Goal: Information Seeking & Learning: Learn about a topic

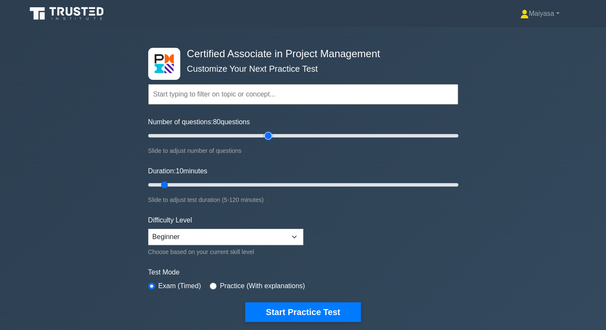
click at [269, 136] on input "Number of questions: 80 questions" at bounding box center [303, 136] width 310 height 10
click at [243, 134] on input "Number of questions: 80 questions" at bounding box center [303, 136] width 310 height 10
click at [235, 134] on input "Number of questions: 60 questions" at bounding box center [303, 136] width 310 height 10
click at [246, 135] on input "Number of questions: 60 questions" at bounding box center [303, 136] width 310 height 10
type input "70"
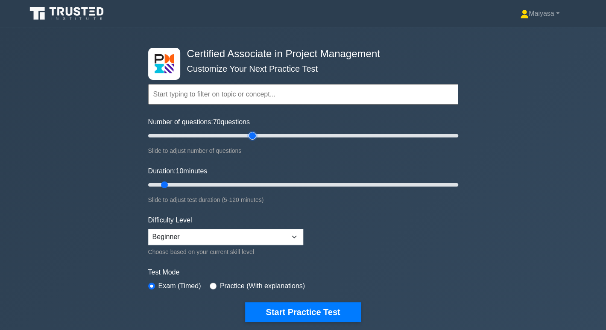
click at [254, 135] on input "Number of questions: 70 questions" at bounding box center [303, 136] width 310 height 10
click at [251, 135] on input "Number of questions: 70 questions" at bounding box center [303, 136] width 310 height 10
click at [262, 185] on input "Duration: 45 minutes" at bounding box center [303, 185] width 310 height 10
click at [286, 184] on input "Duration: 55 minutes" at bounding box center [303, 185] width 310 height 10
click at [314, 190] on div "Duration: 55 minutes Slide to adjust test duration (5-120 minutes)" at bounding box center [303, 185] width 310 height 39
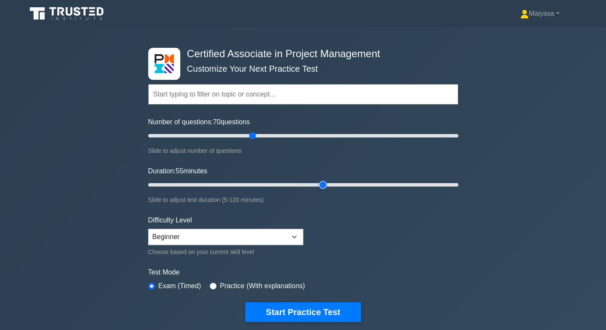
click at [320, 186] on input "Duration: 55 minutes" at bounding box center [303, 185] width 310 height 10
click at [343, 186] on input "Duration: 70 minutes" at bounding box center [303, 185] width 310 height 10
type input "70"
click at [329, 185] on input "Duration: 80 minutes" at bounding box center [303, 185] width 310 height 10
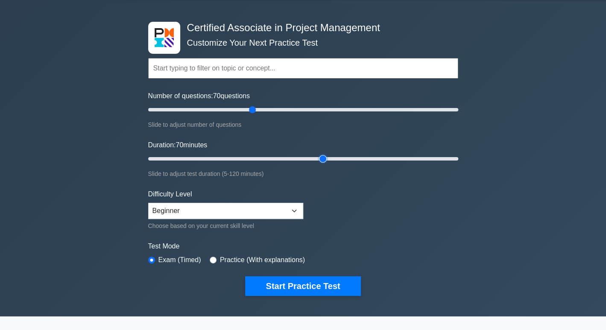
scroll to position [25, 0]
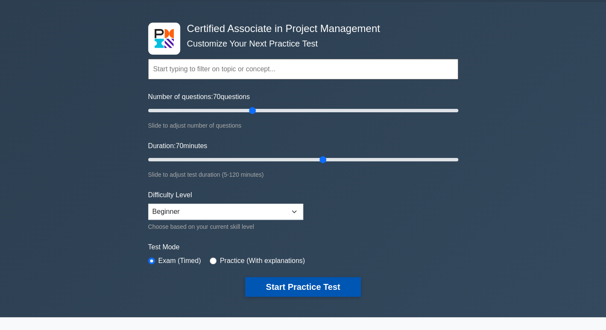
click at [311, 284] on button "Start Practice Test" at bounding box center [302, 287] width 115 height 20
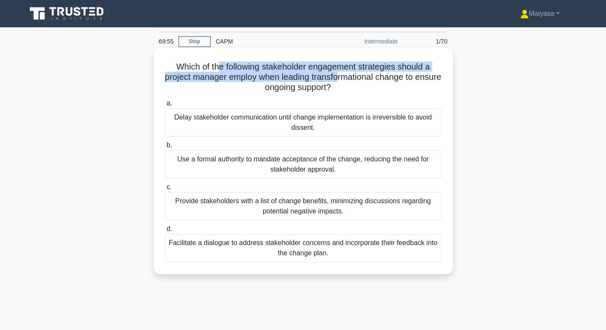
drag, startPoint x: 219, startPoint y: 65, endPoint x: 354, endPoint y: 74, distance: 135.7
click at [354, 74] on h5 "Which of the following stakeholder engagement strategies should a project manag…" at bounding box center [303, 78] width 279 height 32
click at [278, 66] on h5 "Which of the following stakeholder engagement strategies should a project manag…" at bounding box center [303, 78] width 279 height 32
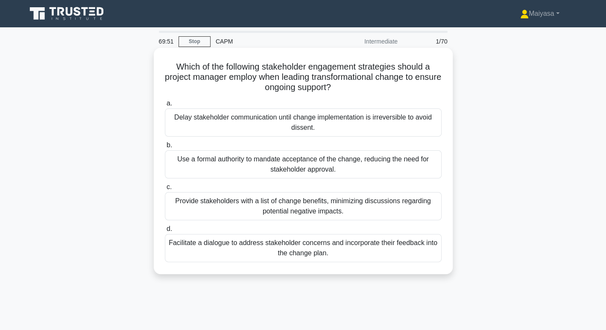
drag, startPoint x: 268, startPoint y: 78, endPoint x: 425, endPoint y: 86, distance: 156.6
click at [425, 86] on h5 "Which of the following stakeholder engagement strategies should a project manag…" at bounding box center [303, 78] width 279 height 32
click at [299, 254] on div "Facilitate a dialogue to address stakeholder concerns and incorporate their fee…" at bounding box center [303, 248] width 277 height 28
click at [165, 232] on input "d. Facilitate a dialogue to address stakeholder concerns and incorporate their …" at bounding box center [165, 229] width 0 height 6
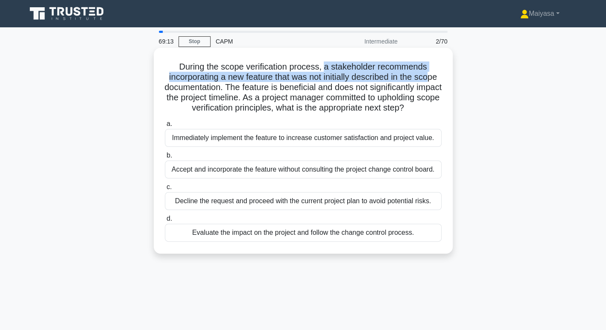
drag, startPoint x: 323, startPoint y: 67, endPoint x: 434, endPoint y: 72, distance: 110.7
click at [434, 72] on h5 "During the scope verification process, a stakeholder recommends incorporating a…" at bounding box center [303, 88] width 279 height 52
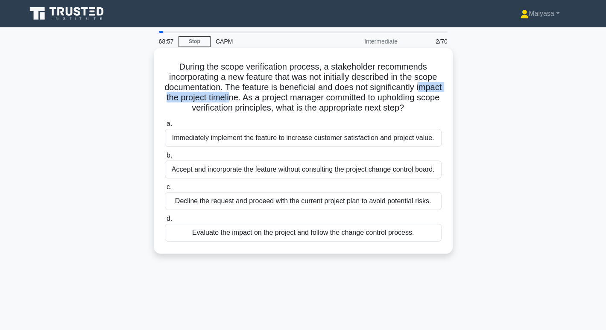
drag, startPoint x: 183, startPoint y: 100, endPoint x: 276, endPoint y: 98, distance: 93.1
click at [276, 98] on h5 "During the scope verification process, a stakeholder recommends incorporating a…" at bounding box center [303, 88] width 279 height 52
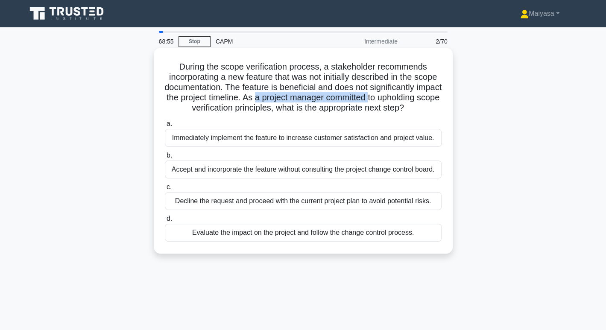
drag, startPoint x: 301, startPoint y: 94, endPoint x: 418, endPoint y: 95, distance: 117.1
click at [418, 95] on h5 "During the scope verification process, a stakeholder recommends incorporating a…" at bounding box center [303, 88] width 279 height 52
drag, startPoint x: 179, startPoint y: 109, endPoint x: 196, endPoint y: 108, distance: 17.1
click at [196, 108] on h5 "During the scope verification process, a stakeholder recommends incorporating a…" at bounding box center [303, 88] width 279 height 52
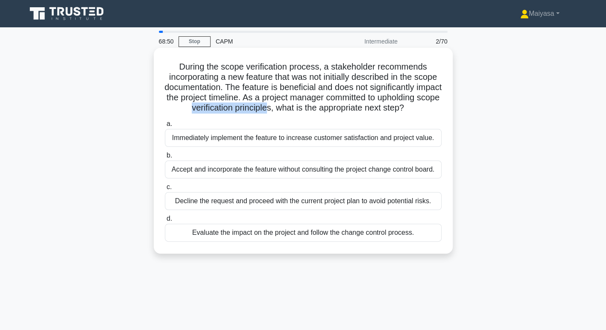
drag, startPoint x: 234, startPoint y: 111, endPoint x: 317, endPoint y: 111, distance: 83.7
click at [317, 111] on h5 "During the scope verification process, a stakeholder recommends incorporating a…" at bounding box center [303, 88] width 279 height 52
drag, startPoint x: 334, startPoint y: 111, endPoint x: 435, endPoint y: 109, distance: 101.7
click at [435, 109] on h5 "During the scope verification process, a stakeholder recommends incorporating a…" at bounding box center [303, 88] width 279 height 52
click at [318, 242] on div "Evaluate the impact on the project and follow the change control process." at bounding box center [303, 233] width 277 height 18
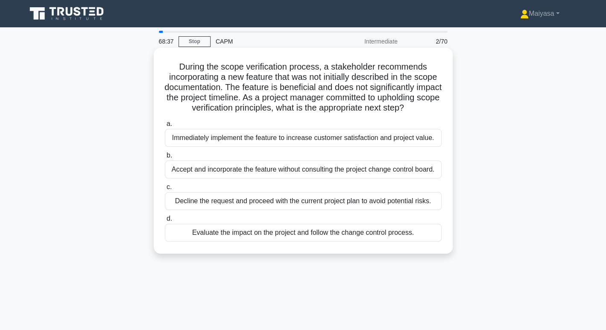
click at [165, 222] on input "d. Evaluate the impact on the project and follow the change control process." at bounding box center [165, 219] width 0 height 6
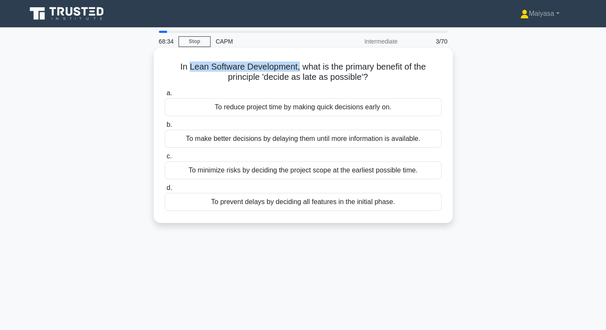
drag, startPoint x: 186, startPoint y: 66, endPoint x: 298, endPoint y: 70, distance: 112.0
click at [298, 70] on h5 "In Lean Software Development, what is the primary benefit of the principle 'dec…" at bounding box center [303, 72] width 279 height 21
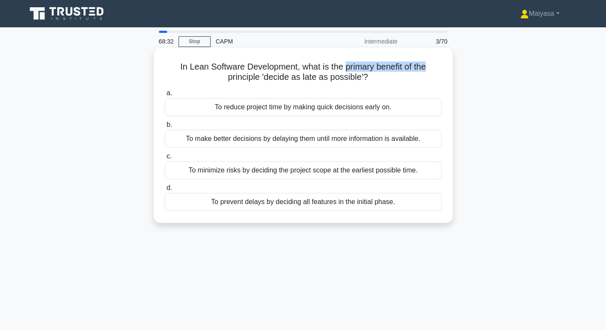
drag, startPoint x: 344, startPoint y: 70, endPoint x: 428, endPoint y: 69, distance: 84.2
click at [428, 69] on h5 "In Lean Software Development, what is the primary benefit of the principle 'dec…" at bounding box center [303, 72] width 279 height 21
drag, startPoint x: 261, startPoint y: 79, endPoint x: 323, endPoint y: 79, distance: 62.4
click at [323, 79] on h5 "In Lean Software Development, what is the primary benefit of the principle 'dec…" at bounding box center [303, 72] width 279 height 21
click at [351, 82] on h5 "In Lean Software Development, what is the primary benefit of the principle 'dec…" at bounding box center [303, 72] width 279 height 21
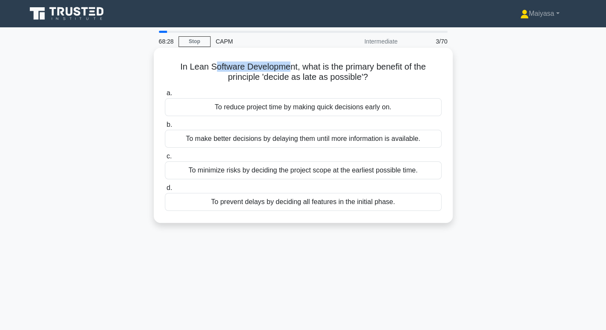
drag, startPoint x: 210, startPoint y: 65, endPoint x: 287, endPoint y: 62, distance: 77.8
click at [287, 62] on h5 "In Lean Software Development, what is the primary benefit of the principle 'dec…" at bounding box center [303, 72] width 279 height 21
drag, startPoint x: 317, startPoint y: 66, endPoint x: 374, endPoint y: 66, distance: 56.8
click at [374, 66] on h5 "In Lean Software Development, what is the primary benefit of the principle 'dec…" at bounding box center [303, 72] width 279 height 21
click at [393, 67] on h5 "In Lean Software Development, what is the primary benefit of the principle 'dec…" at bounding box center [303, 72] width 279 height 21
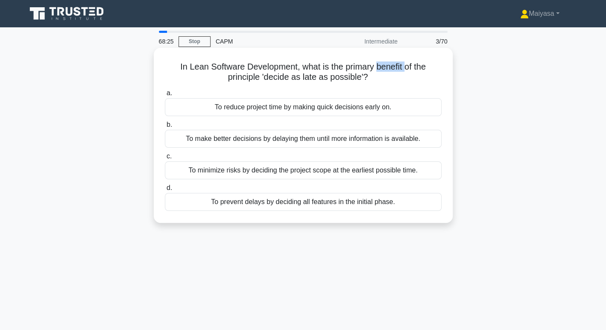
click at [393, 67] on h5 "In Lean Software Development, what is the primary benefit of the principle 'dec…" at bounding box center [303, 72] width 279 height 21
click at [270, 78] on h5 "In Lean Software Development, what is the primary benefit of the principle 'dec…" at bounding box center [303, 72] width 279 height 21
click at [285, 73] on h5 "In Lean Software Development, what is the primary benefit of the principle 'dec…" at bounding box center [303, 72] width 279 height 21
drag, startPoint x: 262, startPoint y: 78, endPoint x: 374, endPoint y: 78, distance: 111.9
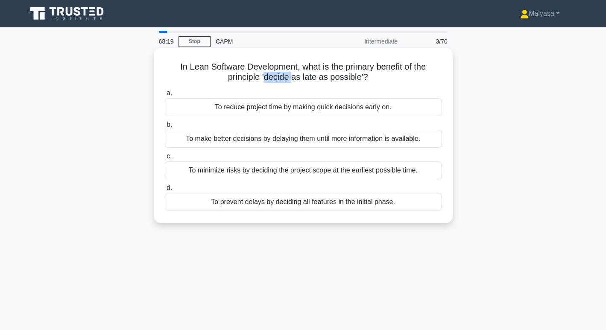
click at [374, 78] on h5 "In Lean Software Development, what is the primary benefit of the principle 'dec…" at bounding box center [303, 72] width 279 height 21
click at [374, 78] on icon ".spinner_0XTQ{transform-origin:center;animation:spinner_y6GP .75s linear infini…" at bounding box center [373, 78] width 10 height 10
click at [280, 69] on h5 "In Lean Software Development, what is the primary benefit of the principle 'dec…" at bounding box center [303, 72] width 279 height 21
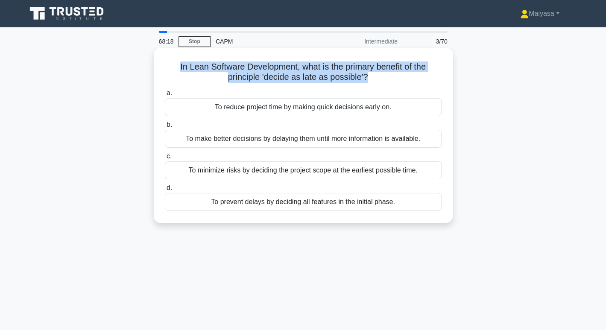
click at [280, 69] on h5 "In Lean Software Development, what is the primary benefit of the principle 'dec…" at bounding box center [303, 72] width 279 height 21
copy div "In Lean Software Development, what is the primary benefit of the principle 'dec…"
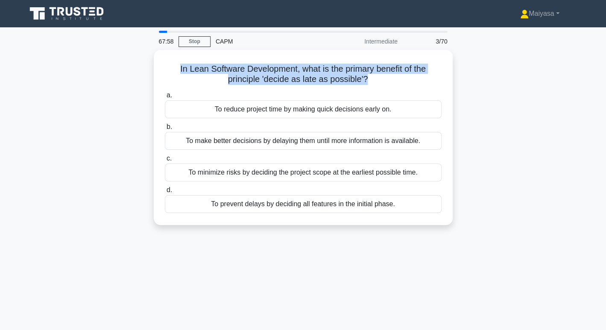
click at [115, 93] on div "In Lean Software Development, what is the primary benefit of the principle 'dec…" at bounding box center [303, 142] width 564 height 185
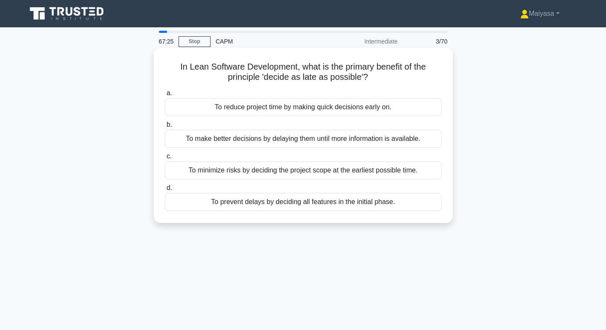
click at [291, 173] on div "To minimize risks by deciding the project scope at the earliest possible time." at bounding box center [303, 170] width 277 height 18
click at [165, 159] on input "c. To minimize risks by deciding the project scope at the earliest possible tim…" at bounding box center [165, 157] width 0 height 6
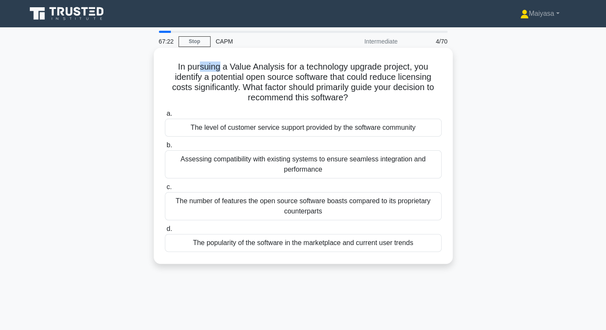
drag, startPoint x: 198, startPoint y: 65, endPoint x: 216, endPoint y: 67, distance: 18.1
click at [216, 67] on h5 "In pursuing a Value Analysis for a technology upgrade project, you identify a p…" at bounding box center [303, 83] width 279 height 42
drag, startPoint x: 238, startPoint y: 66, endPoint x: 273, endPoint y: 66, distance: 34.2
click at [273, 66] on h5 "In pursuing a Value Analysis for a technology upgrade project, you identify a p…" at bounding box center [303, 83] width 279 height 42
drag, startPoint x: 301, startPoint y: 65, endPoint x: 347, endPoint y: 65, distance: 46.1
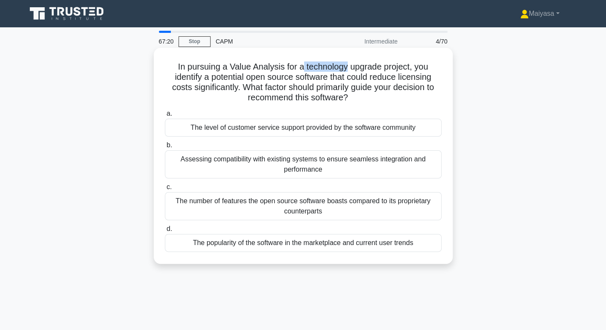
click at [347, 65] on h5 "In pursuing a Value Analysis for a technology upgrade project, you identify a p…" at bounding box center [303, 83] width 279 height 42
drag, startPoint x: 369, startPoint y: 65, endPoint x: 422, endPoint y: 66, distance: 52.5
click at [422, 66] on h5 "In pursuing a Value Analysis for a technology upgrade project, you identify a p…" at bounding box center [303, 83] width 279 height 42
drag, startPoint x: 199, startPoint y: 79, endPoint x: 325, endPoint y: 77, distance: 125.6
click at [325, 77] on h5 "In pursuing a Value Analysis for a technology upgrade project, you identify a p…" at bounding box center [303, 83] width 279 height 42
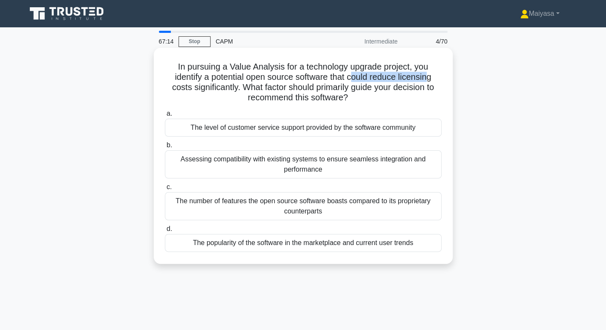
drag, startPoint x: 352, startPoint y: 79, endPoint x: 432, endPoint y: 79, distance: 80.3
click at [432, 79] on h5 "In pursuing a Value Analysis for a technology upgrade project, you identify a p…" at bounding box center [303, 83] width 279 height 42
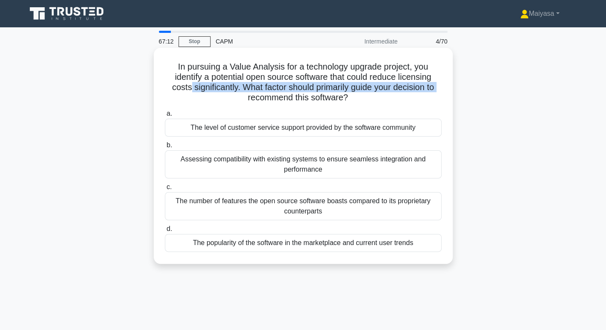
drag, startPoint x: 185, startPoint y: 92, endPoint x: 226, endPoint y: 94, distance: 40.6
click at [226, 94] on h5 "In pursuing a Value Analysis for a technology upgrade project, you identify a p…" at bounding box center [303, 83] width 279 height 42
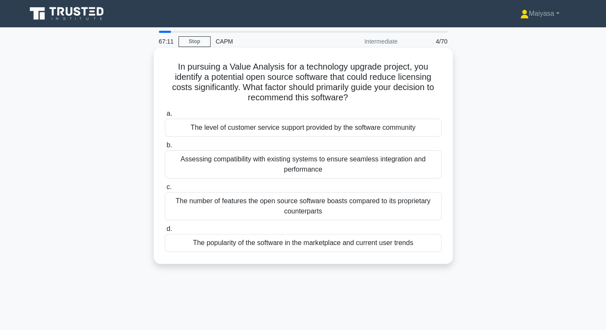
click at [262, 97] on h5 "In pursuing a Value Analysis for a technology upgrade project, you identify a p…" at bounding box center [303, 83] width 279 height 42
drag, startPoint x: 296, startPoint y: 90, endPoint x: 387, endPoint y: 89, distance: 91.4
click at [387, 89] on h5 "In pursuing a Value Analysis for a technology upgrade project, you identify a p…" at bounding box center [303, 83] width 279 height 42
drag, startPoint x: 229, startPoint y: 68, endPoint x: 278, endPoint y: 67, distance: 49.1
click at [278, 67] on h5 "In pursuing a Value Analysis for a technology upgrade project, you identify a p…" at bounding box center [303, 83] width 279 height 42
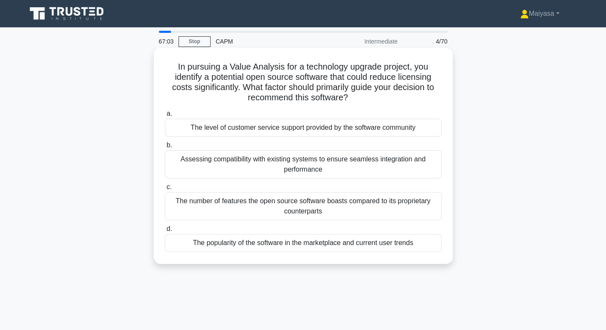
click at [326, 66] on h5 "In pursuing a Value Analysis for a technology upgrade project, you identify a p…" at bounding box center [303, 83] width 279 height 42
drag, startPoint x: 199, startPoint y: 79, endPoint x: 298, endPoint y: 79, distance: 98.3
click at [298, 79] on h5 "In pursuing a Value Analysis for a technology upgrade project, you identify a p…" at bounding box center [303, 83] width 279 height 42
click at [179, 85] on h5 "In pursuing a Value Analysis for a technology upgrade project, you identify a p…" at bounding box center [303, 83] width 279 height 42
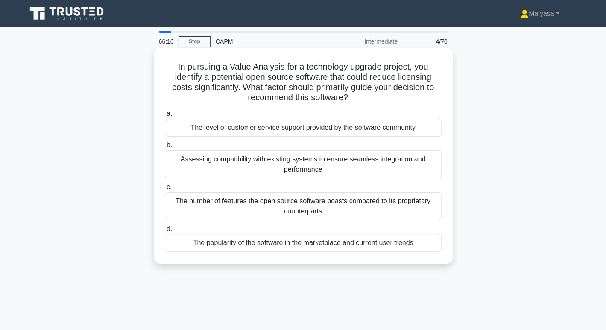
click at [267, 169] on div "Assessing compatibility with existing systems to ensure seamless integration an…" at bounding box center [303, 164] width 277 height 28
click at [165, 148] on input "b. Assessing compatibility with existing systems to ensure seamless integration…" at bounding box center [165, 146] width 0 height 6
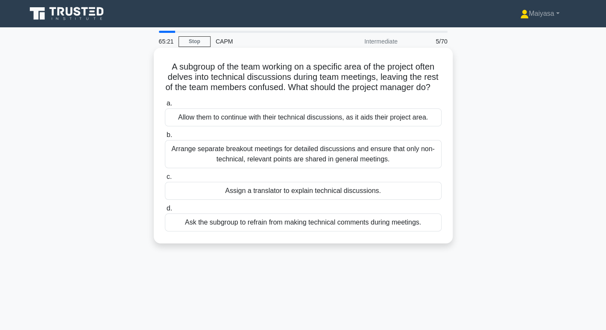
drag, startPoint x: 168, startPoint y: 65, endPoint x: 428, endPoint y: 237, distance: 312.2
click at [428, 237] on div "A subgroup of the team working on a specific area of the project often delves i…" at bounding box center [303, 145] width 292 height 189
copy div "A subgroup of the team working on a specific area of the project often delves i…"
click at [280, 160] on div "Arrange separate breakout meetings for detailed discussions and ensure that onl…" at bounding box center [303, 154] width 277 height 28
click at [165, 138] on input "b. Arrange separate breakout meetings for detailed discussions and ensure that …" at bounding box center [165, 135] width 0 height 6
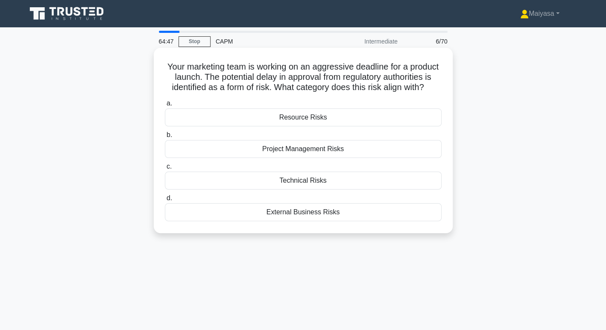
click at [334, 67] on h5 "Your marketing team is working on an aggressive deadline for a product launch. …" at bounding box center [303, 78] width 279 height 32
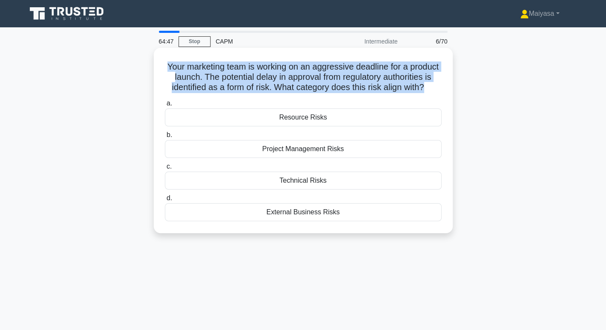
click at [334, 67] on h5 "Your marketing team is working on an aggressive deadline for a product launch. …" at bounding box center [303, 78] width 279 height 32
click at [222, 77] on h5 "Your marketing team is working on an aggressive deadline for a product launch. …" at bounding box center [303, 78] width 279 height 32
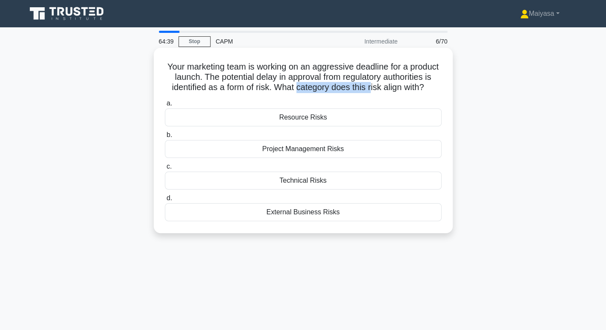
drag, startPoint x: 350, startPoint y: 88, endPoint x: 426, endPoint y: 89, distance: 75.6
click at [426, 89] on h5 "Your marketing team is working on an aggressive deadline for a product launch. …" at bounding box center [303, 78] width 279 height 32
click at [320, 158] on div "Project Management Risks" at bounding box center [303, 149] width 277 height 18
click at [165, 138] on input "b. Project Management Risks" at bounding box center [165, 135] width 0 height 6
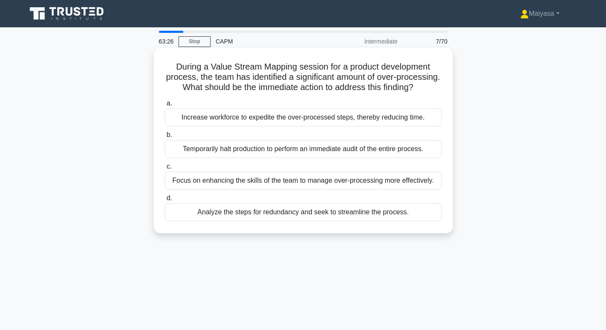
drag, startPoint x: 170, startPoint y: 62, endPoint x: 417, endPoint y: 242, distance: 305.1
click at [417, 233] on div "During a Value Stream Mapping session for a product development process, the te…" at bounding box center [303, 140] width 299 height 185
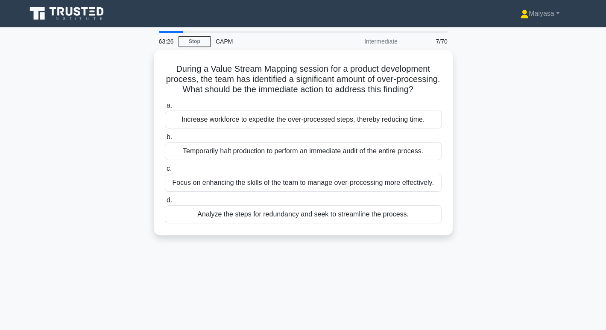
copy div "During a Value Stream Mapping session for a product development process, the te…"
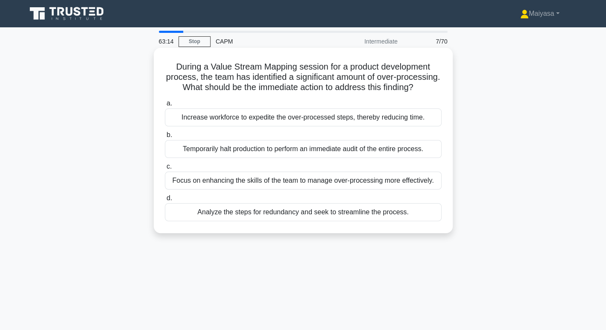
click at [262, 221] on div "Analyze the steps for redundancy and seek to streamline the process." at bounding box center [303, 212] width 277 height 18
click at [165, 201] on input "d. Analyze the steps for redundancy and seek to streamline the process." at bounding box center [165, 199] width 0 height 6
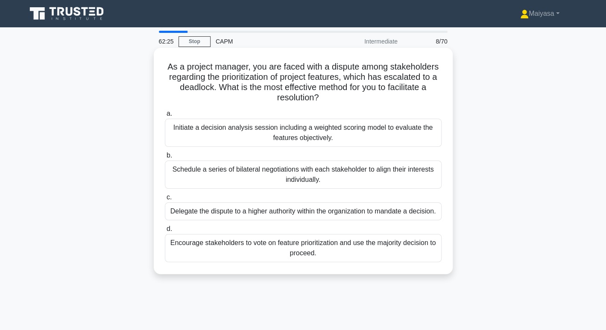
click at [305, 130] on div "Initiate a decision analysis session including a weighted scoring model to eval…" at bounding box center [303, 133] width 277 height 28
click at [165, 117] on input "a. Initiate a decision analysis session including a weighted scoring model to e…" at bounding box center [165, 114] width 0 height 6
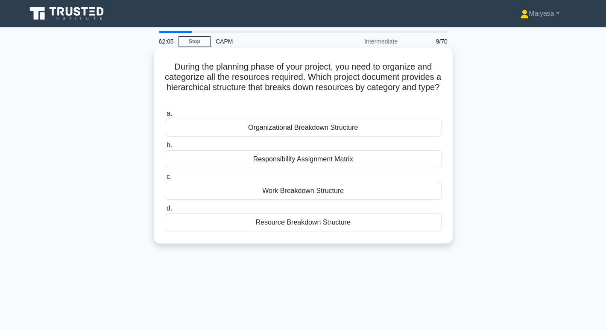
click at [322, 229] on div "Resource Breakdown Structure" at bounding box center [303, 223] width 277 height 18
click at [165, 211] on input "d. Resource Breakdown Structure" at bounding box center [165, 209] width 0 height 6
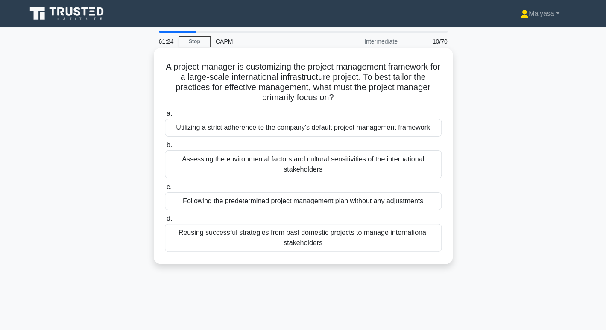
click at [333, 175] on div "Assessing the environmental factors and cultural sensitivities of the internati…" at bounding box center [303, 164] width 277 height 28
click at [165, 148] on input "b. Assessing the environmental factors and cultural sensitivities of the intern…" at bounding box center [165, 146] width 0 height 6
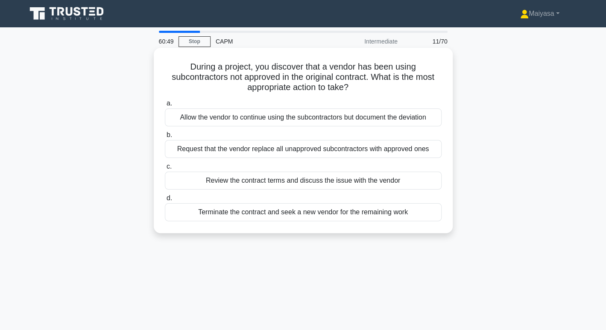
click at [369, 185] on div "Review the contract terms and discuss the issue with the vendor" at bounding box center [303, 181] width 277 height 18
click at [165, 170] on input "c. Review the contract terms and discuss the issue with the vendor" at bounding box center [165, 167] width 0 height 6
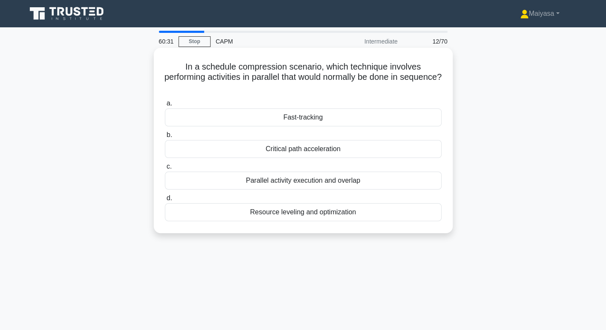
click at [334, 126] on div "Fast-tracking" at bounding box center [303, 118] width 277 height 18
click at [165, 106] on input "a. Fast-tracking" at bounding box center [165, 104] width 0 height 6
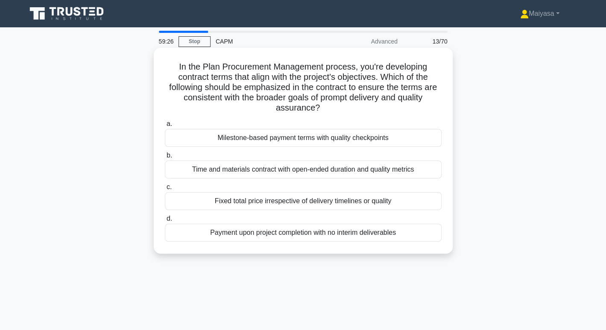
drag, startPoint x: 316, startPoint y: 199, endPoint x: 316, endPoint y: 210, distance: 10.7
click at [316, 210] on div "a. Milestone-based payment terms with quality checkpoints b. Time and materials…" at bounding box center [303, 180] width 287 height 126
drag, startPoint x: 172, startPoint y: 65, endPoint x: 408, endPoint y: 245, distance: 297.2
click at [408, 245] on div "In the Plan Procurement Management process, you're developing contract terms th…" at bounding box center [303, 150] width 292 height 199
copy div "In the Plan Procurement Management process, you're developing contract terms th…"
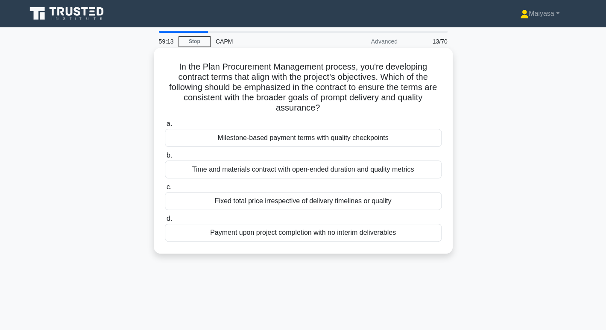
click at [265, 141] on div "Milestone-based payment terms with quality checkpoints" at bounding box center [303, 138] width 277 height 18
click at [165, 127] on input "a. Milestone-based payment terms with quality checkpoints" at bounding box center [165, 124] width 0 height 6
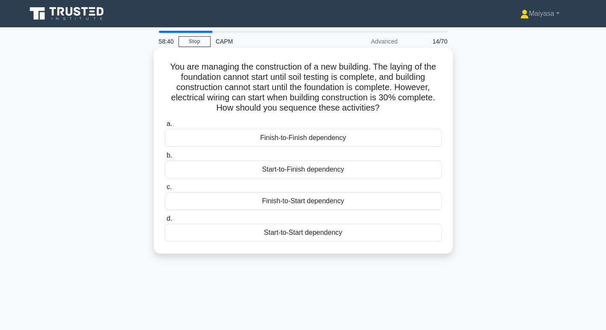
click at [294, 202] on div "Finish-to-Start dependency" at bounding box center [303, 201] width 277 height 18
click at [165, 190] on input "c. Finish-to-Start dependency" at bounding box center [165, 188] width 0 height 6
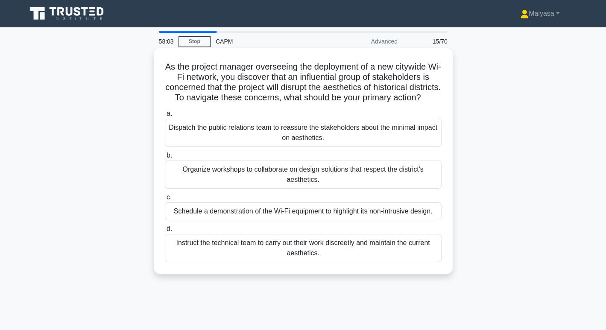
click at [287, 147] on div "Dispatch the public relations team to reassure the stakeholders about the minim…" at bounding box center [303, 133] width 277 height 28
click at [165, 117] on input "a. Dispatch the public relations team to reassure the stakeholders about the mi…" at bounding box center [165, 114] width 0 height 6
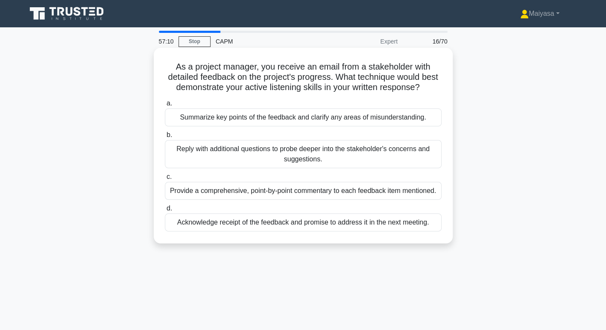
click at [295, 109] on div "Summarize key points of the feedback and clarify any areas of misunderstanding." at bounding box center [303, 118] width 277 height 18
click at [165, 106] on input "a. Summarize key points of the feedback and clarify any areas of misunderstandi…" at bounding box center [165, 104] width 0 height 6
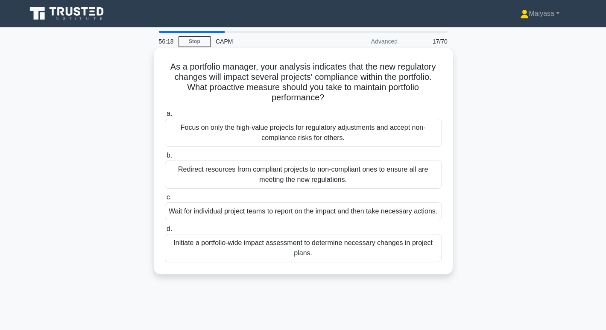
click at [302, 262] on div "Initiate a portfolio-wide impact assessment to determine necessary changes in p…" at bounding box center [303, 248] width 277 height 28
click at [165, 232] on input "d. Initiate a portfolio-wide impact assessment to determine necessary changes i…" at bounding box center [165, 229] width 0 height 6
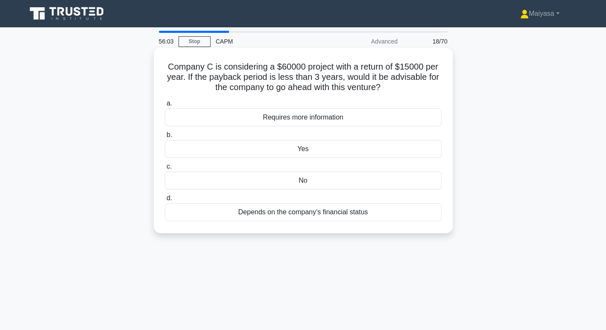
click at [328, 182] on div "No" at bounding box center [303, 181] width 277 height 18
click at [165, 170] on input "c. No" at bounding box center [165, 167] width 0 height 6
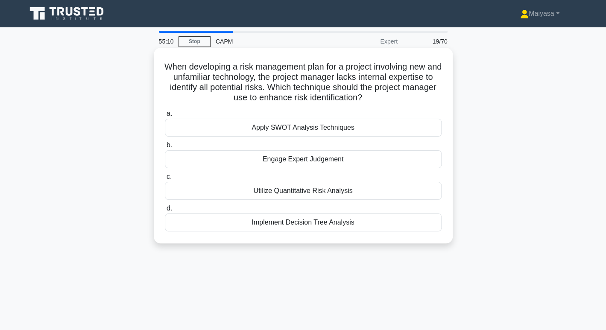
click at [341, 131] on div "Apply SWOT Analysis Techniques" at bounding box center [303, 128] width 277 height 18
click at [165, 117] on input "a. Apply SWOT Analysis Techniques" at bounding box center [165, 114] width 0 height 6
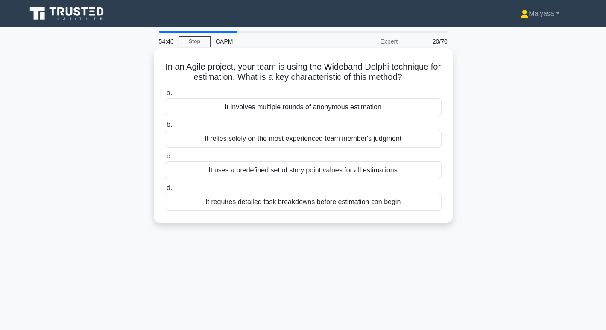
click at [381, 111] on div "It involves multiple rounds of anonymous estimation" at bounding box center [303, 107] width 277 height 18
click at [165, 96] on input "a. It involves multiple rounds of anonymous estimation" at bounding box center [165, 94] width 0 height 6
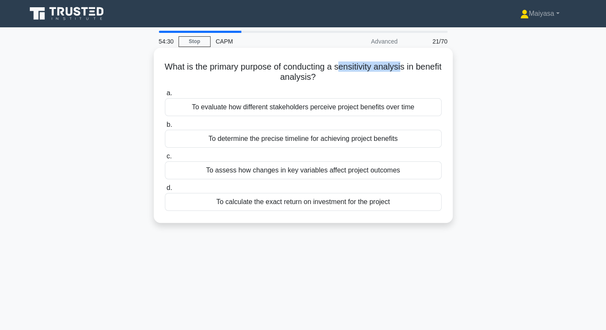
drag, startPoint x: 354, startPoint y: 67, endPoint x: 417, endPoint y: 64, distance: 62.8
click at [417, 64] on h5 "What is the primary purpose of conducting a sensitivity analysis in benefit ana…" at bounding box center [303, 72] width 279 height 21
drag, startPoint x: 365, startPoint y: 81, endPoint x: 351, endPoint y: 69, distance: 18.5
click at [351, 69] on h5 "What is the primary purpose of conducting a sensitivity analysis in benefit ana…" at bounding box center [303, 72] width 279 height 21
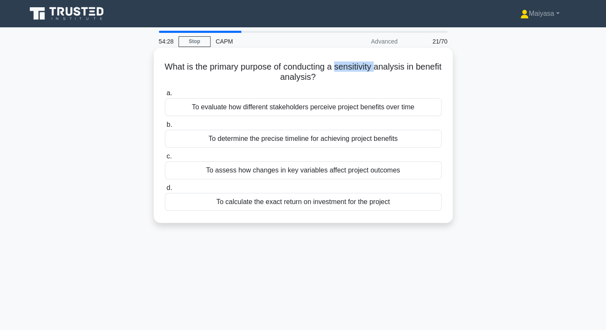
click at [351, 69] on h5 "What is the primary purpose of conducting a sensitivity analysis in benefit ana…" at bounding box center [303, 72] width 279 height 21
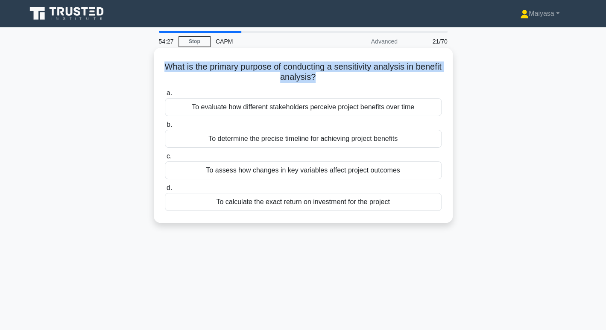
drag, startPoint x: 351, startPoint y: 69, endPoint x: 398, endPoint y: 67, distance: 47.5
click at [398, 67] on h5 "What is the primary purpose of conducting a sensitivity analysis in benefit ana…" at bounding box center [303, 72] width 279 height 21
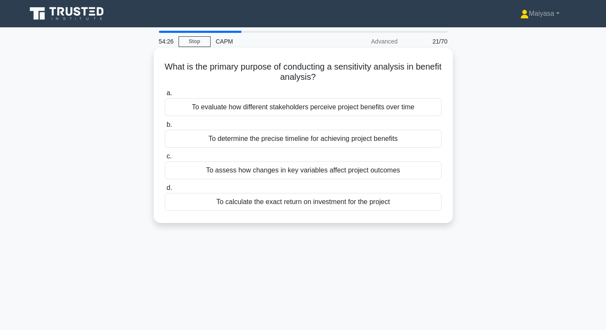
click at [359, 65] on h5 "What is the primary purpose of conducting a sensitivity analysis in benefit ana…" at bounding box center [303, 72] width 279 height 21
drag, startPoint x: 359, startPoint y: 65, endPoint x: 402, endPoint y: 67, distance: 43.2
click at [402, 67] on h5 "What is the primary purpose of conducting a sensitivity analysis in benefit ana…" at bounding box center [303, 72] width 279 height 21
copy h5 "sensitivity analysis"
click at [367, 106] on div "To evaluate how different stakeholders perceive project benefits over time" at bounding box center [303, 107] width 277 height 18
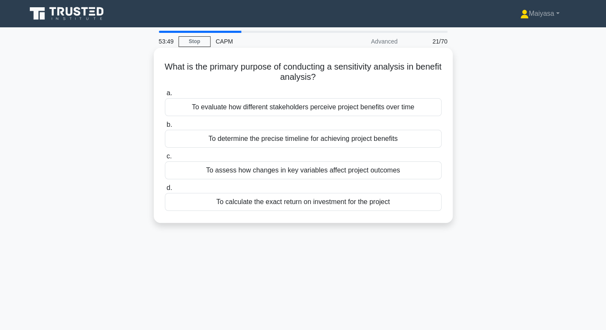
click at [165, 96] on input "a. To evaluate how different stakeholders perceive project benefits over time" at bounding box center [165, 94] width 0 height 6
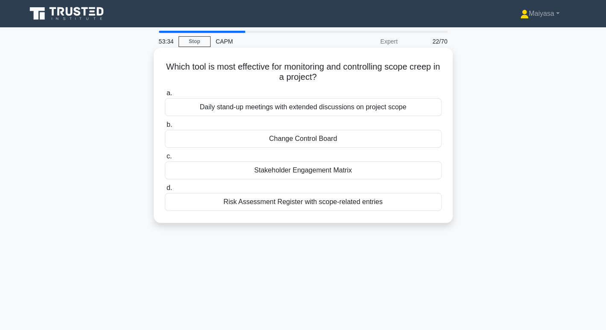
click at [348, 143] on div "Change Control Board" at bounding box center [303, 139] width 277 height 18
click at [165, 128] on input "b. Change Control Board" at bounding box center [165, 125] width 0 height 6
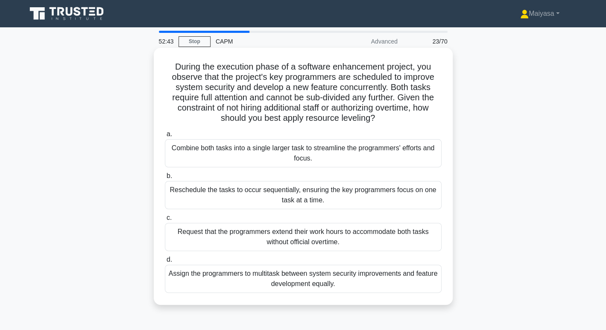
click at [428, 202] on div "Reschedule the tasks to occur sequentially, ensuring the key programmers focus …" at bounding box center [303, 195] width 277 height 28
click at [165, 179] on input "b. Reschedule the tasks to occur sequentially, ensuring the key programmers foc…" at bounding box center [165, 176] width 0 height 6
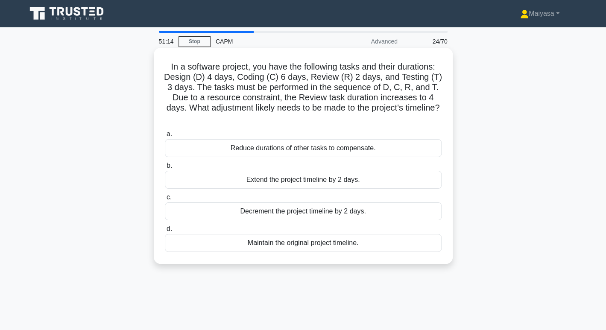
drag, startPoint x: 215, startPoint y: 130, endPoint x: 425, endPoint y: 253, distance: 242.8
click at [425, 253] on div "a. Reduce durations of other tasks to compensate. b. Extend the project timelin…" at bounding box center [303, 190] width 287 height 126
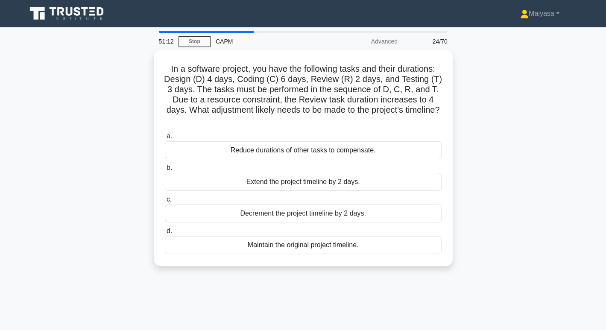
drag, startPoint x: 162, startPoint y: 67, endPoint x: 383, endPoint y: 290, distance: 314.2
click at [383, 290] on div "51:12 Stop CAPM Advanced 24/70 In a software project, you have the following ta…" at bounding box center [303, 244] width 564 height 427
copy div "In a software project, you have the following tasks and their durations: Design…"
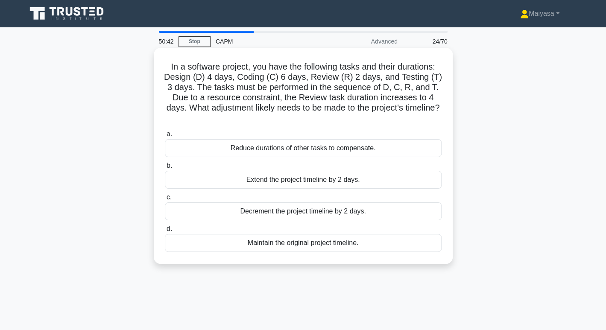
click at [311, 177] on div "Extend the project timeline by 2 days." at bounding box center [303, 180] width 277 height 18
click at [165, 169] on input "b. Extend the project timeline by 2 days." at bounding box center [165, 166] width 0 height 6
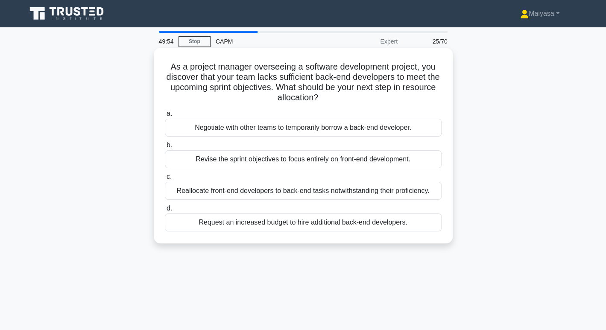
click at [327, 126] on div "Negotiate with other teams to temporarily borrow a back-end developer." at bounding box center [303, 128] width 277 height 18
click at [165, 117] on input "a. Negotiate with other teams to temporarily borrow a back-end developer." at bounding box center [165, 114] width 0 height 6
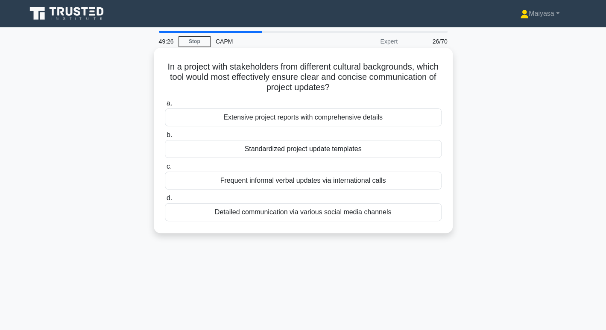
click at [310, 123] on div "Extensive project reports with comprehensive details" at bounding box center [303, 118] width 277 height 18
click at [165, 106] on input "a. Extensive project reports with comprehensive details" at bounding box center [165, 104] width 0 height 6
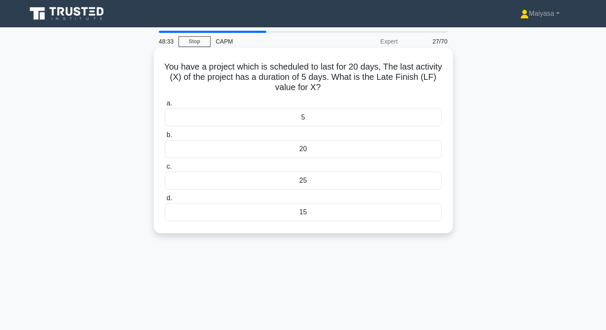
click at [384, 151] on div "20" at bounding box center [303, 149] width 277 height 18
click at [165, 138] on input "b. 20" at bounding box center [165, 135] width 0 height 6
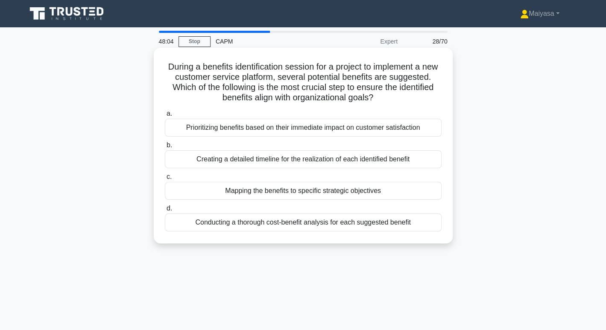
click at [362, 186] on div "Mapping the benefits to specific strategic objectives" at bounding box center [303, 191] width 277 height 18
click at [165, 180] on input "c. Mapping the benefits to specific strategic objectives" at bounding box center [165, 177] width 0 height 6
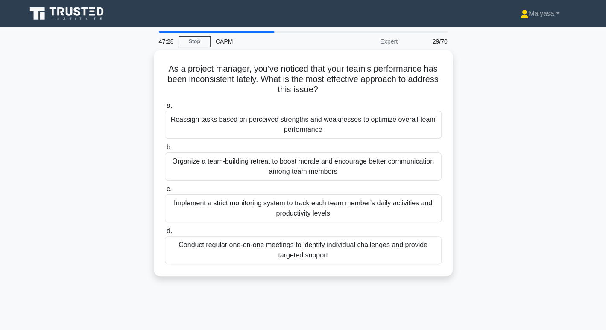
drag, startPoint x: 164, startPoint y: 64, endPoint x: 425, endPoint y: 319, distance: 364.3
click at [425, 319] on div "47:28 Stop CAPM Expert 29/70 As a project manager, you've noticed that your tea…" at bounding box center [303, 244] width 564 height 427
copy div "As a project manager, you've noticed that your team's performance has been inco…"
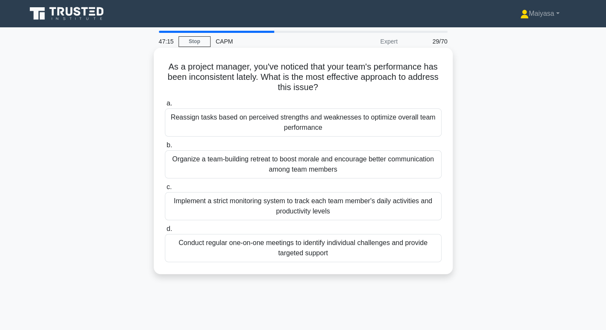
click at [232, 252] on div "Conduct regular one-on-one meetings to identify individual challenges and provi…" at bounding box center [303, 248] width 277 height 28
click at [165, 232] on input "d. Conduct regular one-on-one meetings to identify individual challenges and pr…" at bounding box center [165, 229] width 0 height 6
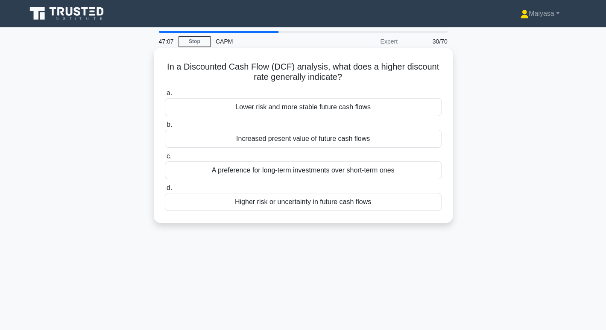
click at [334, 72] on h5 "In a Discounted Cash Flow (DCF) analysis, what does a higher discount rate gene…" at bounding box center [303, 72] width 279 height 21
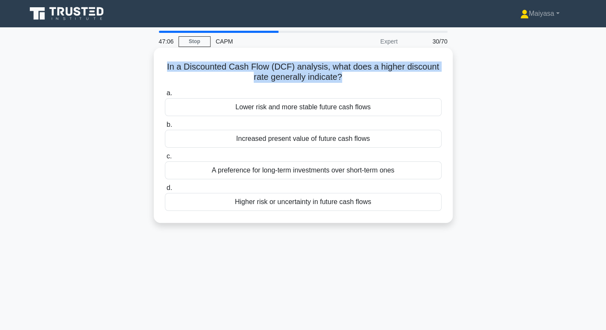
click at [334, 72] on h5 "In a Discounted Cash Flow (DCF) analysis, what does a higher discount rate gene…" at bounding box center [303, 72] width 279 height 21
copy div "In a Discounted Cash Flow (DCF) analysis, what does a higher discount rate gene…"
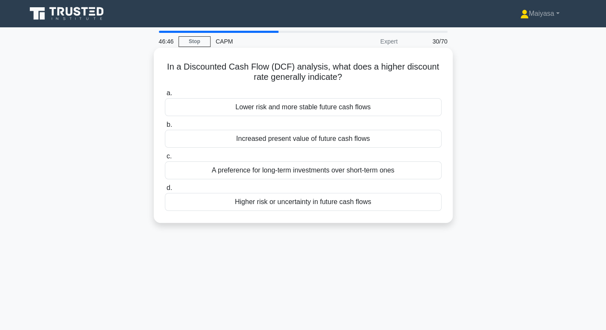
click at [326, 205] on div "Higher risk or uncertainty in future cash flows" at bounding box center [303, 202] width 277 height 18
click at [165, 191] on input "d. Higher risk or uncertainty in future cash flows" at bounding box center [165, 188] width 0 height 6
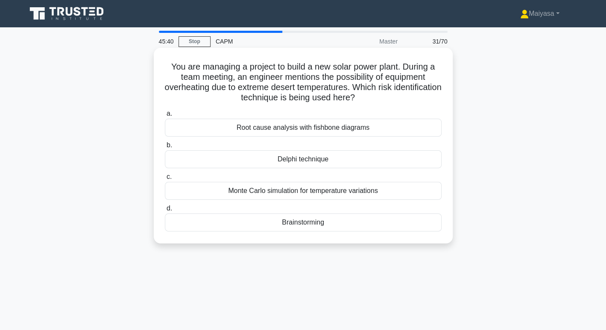
drag, startPoint x: 164, startPoint y: 65, endPoint x: 351, endPoint y: 231, distance: 249.9
click at [351, 231] on div "You are managing a project to build a new solar power plant. During a team meet…" at bounding box center [303, 145] width 292 height 189
copy div "You are managing a project to build a new solar power plant. During a team meet…"
click at [268, 60] on div "You are managing a project to build a new solar power plant. During a team meet…" at bounding box center [303, 145] width 292 height 189
click at [342, 218] on div "Brainstorming" at bounding box center [303, 223] width 277 height 18
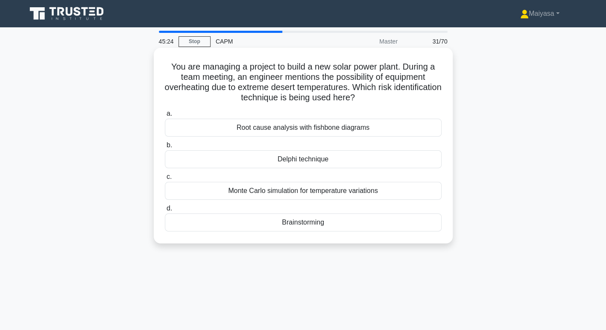
click at [165, 211] on input "d. Brainstorming" at bounding box center [165, 209] width 0 height 6
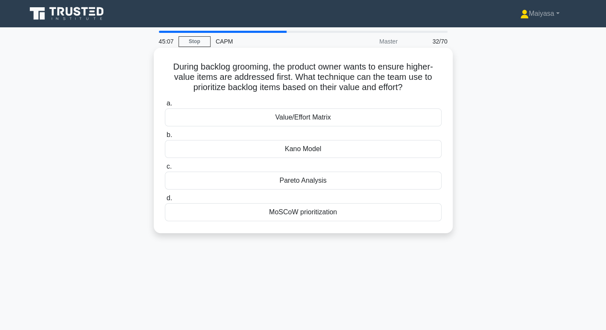
click at [336, 208] on div "MoSCoW prioritization" at bounding box center [303, 212] width 277 height 18
click at [165, 201] on input "d. MoSCoW prioritization" at bounding box center [165, 199] width 0 height 6
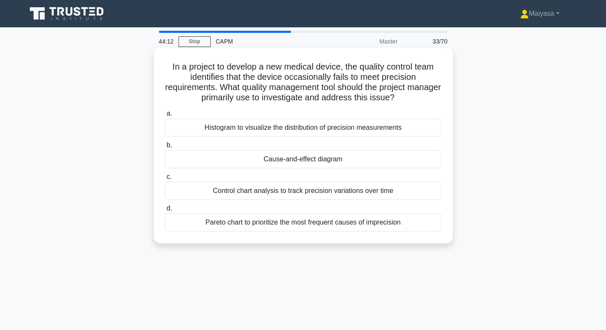
drag, startPoint x: 164, startPoint y: 67, endPoint x: 446, endPoint y: 242, distance: 331.9
click at [446, 242] on div "In a project to develop a new medical device, the quality control team identifi…" at bounding box center [303, 146] width 299 height 196
copy div "In a project to develop a new medical device, the quality control team identifi…"
click at [300, 165] on div "Cause-and-effect diagram" at bounding box center [303, 159] width 277 height 18
click at [165, 148] on input "b. Cause-and-effect diagram" at bounding box center [165, 146] width 0 height 6
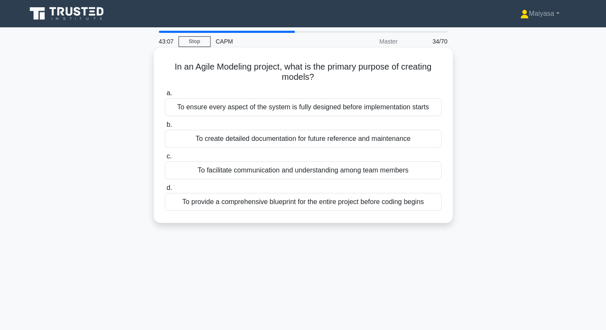
click at [283, 65] on h5 "In an Agile Modeling project, what is the primary purpose of creating models? .…" at bounding box center [303, 72] width 279 height 21
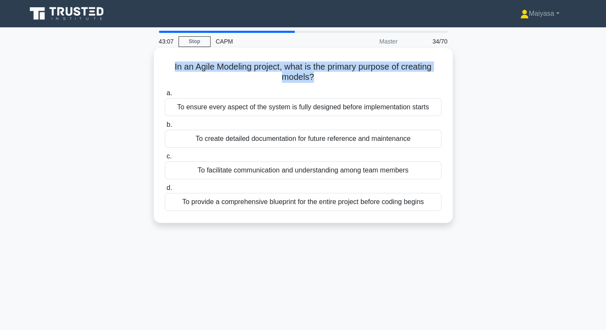
click at [283, 65] on h5 "In an Agile Modeling project, what is the primary purpose of creating models? .…" at bounding box center [303, 72] width 279 height 21
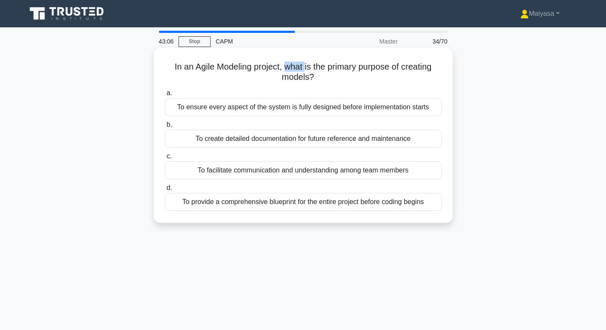
click at [283, 65] on h5 "In an Agile Modeling project, what is the primary purpose of creating models? .…" at bounding box center [303, 72] width 279 height 21
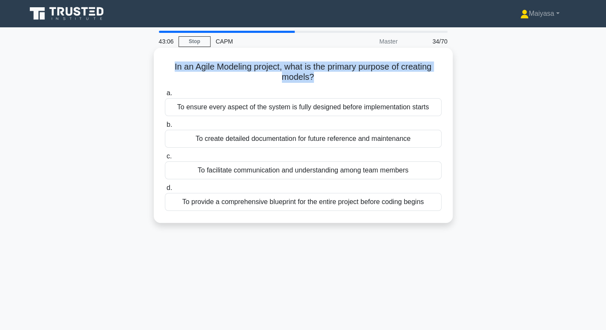
click at [283, 65] on h5 "In an Agile Modeling project, what is the primary purpose of creating models? .…" at bounding box center [303, 72] width 279 height 21
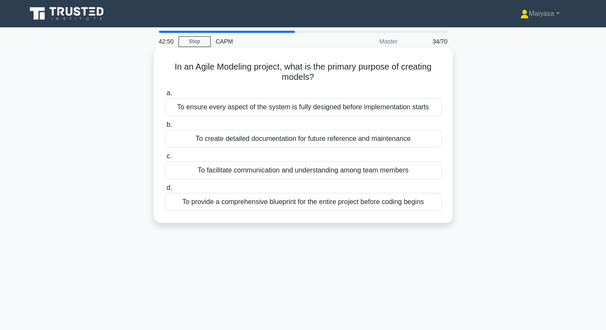
click at [320, 170] on div "To facilitate communication and understanding among team members" at bounding box center [303, 170] width 277 height 18
click at [165, 159] on input "c. To facilitate communication and understanding among team members" at bounding box center [165, 157] width 0 height 6
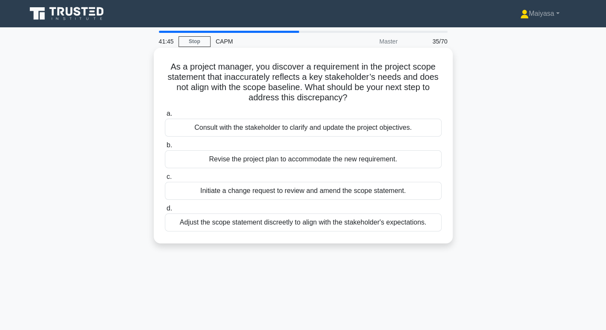
click at [287, 194] on div "Initiate a change request to review and amend the scope statement." at bounding box center [303, 191] width 277 height 18
click at [165, 180] on input "c. Initiate a change request to review and amend the scope statement." at bounding box center [165, 177] width 0 height 6
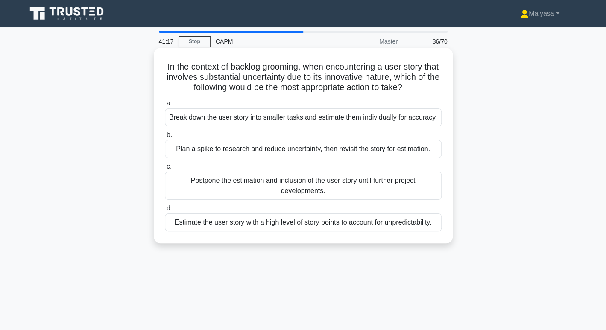
click at [274, 223] on div "Estimate the user story with a high level of story points to account for unpred…" at bounding box center [303, 223] width 277 height 18
click at [165, 211] on input "d. Estimate the user story with a high level of story points to account for unp…" at bounding box center [165, 209] width 0 height 6
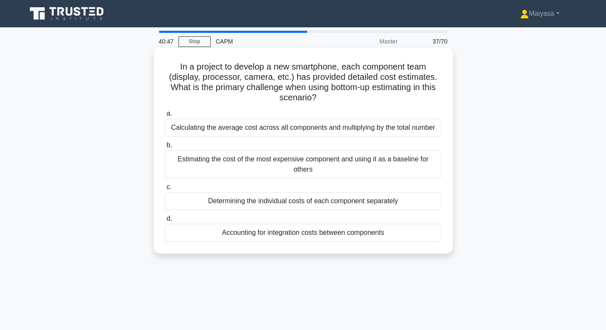
click at [307, 205] on div "Determining the individual costs of each component separately" at bounding box center [303, 201] width 277 height 18
click at [165, 190] on input "c. Determining the individual costs of each component separately" at bounding box center [165, 188] width 0 height 6
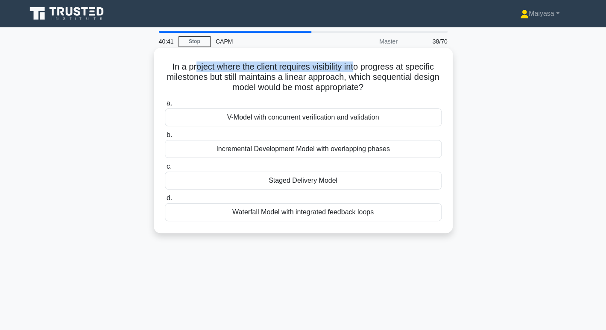
drag, startPoint x: 192, startPoint y: 62, endPoint x: 354, endPoint y: 64, distance: 161.9
click at [354, 64] on h5 "In a project where the client requires visibility into progress at specific mil…" at bounding box center [303, 78] width 279 height 32
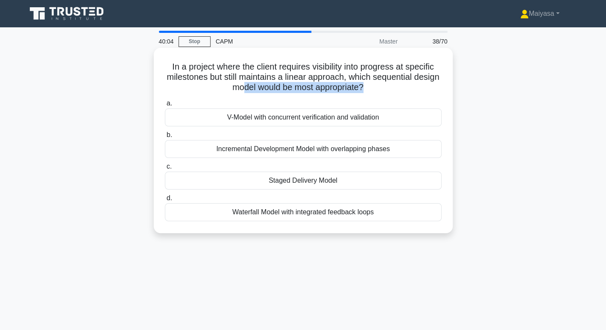
drag, startPoint x: 257, startPoint y: 91, endPoint x: 377, endPoint y: 92, distance: 119.6
click at [377, 92] on h5 "In a project where the client requires visibility into progress at specific mil…" at bounding box center [303, 78] width 279 height 32
drag, startPoint x: 166, startPoint y: 61, endPoint x: 405, endPoint y: 211, distance: 281.7
click at [405, 211] on div "In a project where the client requires visibility into progress at specific mil…" at bounding box center [303, 140] width 292 height 179
click at [349, 175] on div "Staged Delivery Model" at bounding box center [303, 181] width 277 height 18
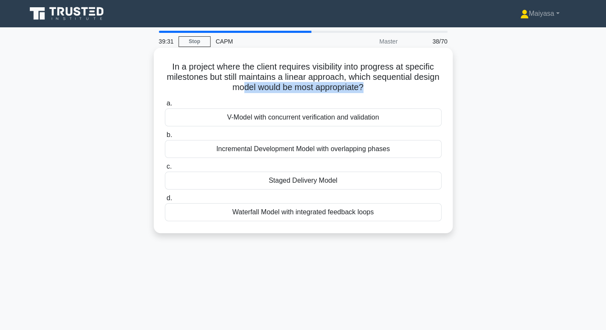
click at [165, 170] on input "c. Staged Delivery Model" at bounding box center [165, 167] width 0 height 6
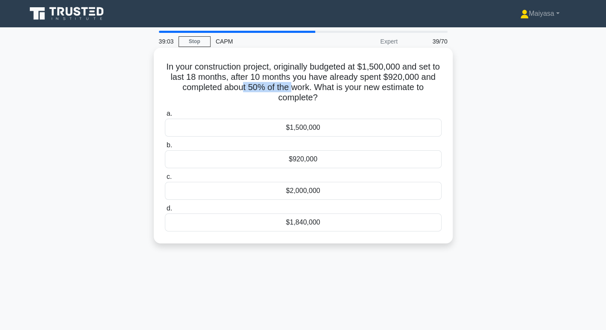
drag, startPoint x: 241, startPoint y: 88, endPoint x: 293, endPoint y: 91, distance: 51.8
click at [293, 91] on h5 "In your construction project, originally budgeted at $1,500,000 and set to last…" at bounding box center [303, 83] width 279 height 42
click at [282, 159] on div "$920,000" at bounding box center [303, 159] width 277 height 18
click at [165, 148] on input "b. $920,000" at bounding box center [165, 146] width 0 height 6
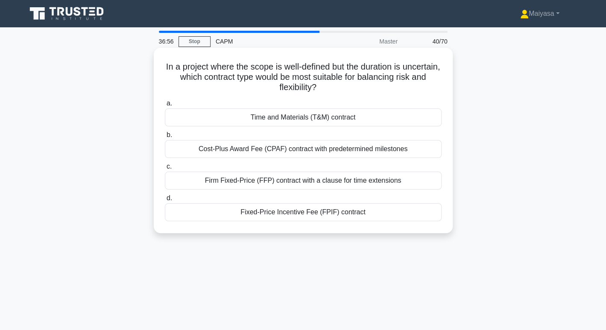
drag, startPoint x: 176, startPoint y: 60, endPoint x: 390, endPoint y: 230, distance: 273.0
click at [390, 230] on div "In a project where the scope is well-defined but the duration is uncertain, whi…" at bounding box center [303, 140] width 299 height 185
click at [311, 149] on div "Cost-Plus Award Fee (CPAF) contract with predetermined milestones" at bounding box center [303, 149] width 277 height 18
click at [165, 138] on input "b. Cost-Plus Award Fee (CPAF) contract with predetermined milestones" at bounding box center [165, 135] width 0 height 6
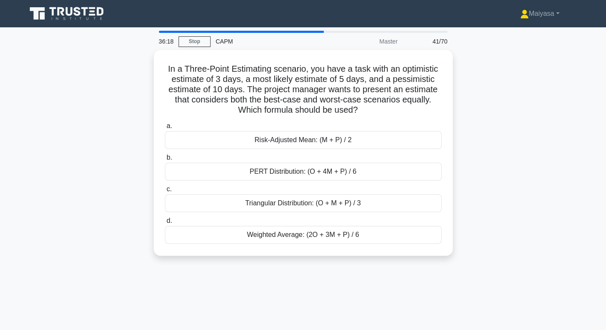
click at [477, 196] on div "In a Three-Point Estimating scenario, you have a task with an optimistic estima…" at bounding box center [303, 158] width 564 height 216
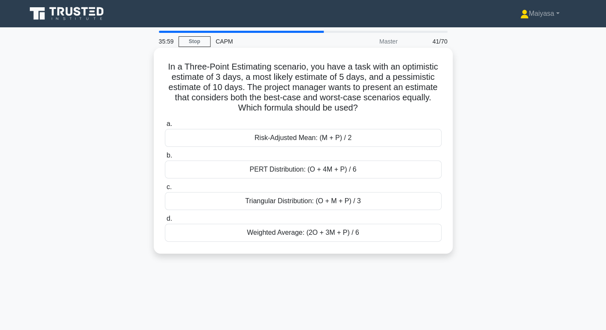
click at [339, 176] on div "PERT Distribution: (O + 4M + P) / 6" at bounding box center [303, 170] width 277 height 18
click at [165, 158] on input "b. PERT Distribution: (O + 4M + P) / 6" at bounding box center [165, 156] width 0 height 6
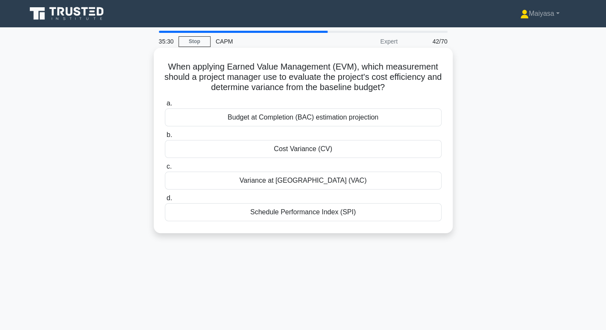
click at [355, 123] on div "Budget at Completion (BAC) estimation projection" at bounding box center [303, 118] width 277 height 18
click at [165, 106] on input "a. Budget at Completion (BAC) estimation projection" at bounding box center [165, 104] width 0 height 6
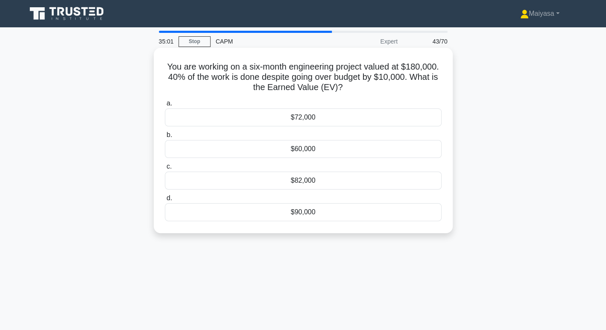
click at [297, 122] on div "$72,000" at bounding box center [303, 118] width 277 height 18
click at [165, 106] on input "a. $72,000" at bounding box center [165, 104] width 0 height 6
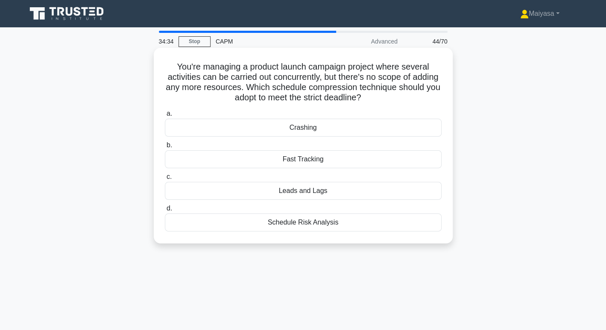
click at [314, 131] on div "Crashing" at bounding box center [303, 128] width 277 height 18
click at [165, 117] on input "a. Crashing" at bounding box center [165, 114] width 0 height 6
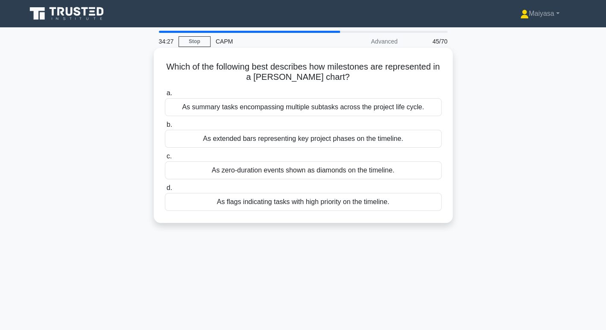
click at [389, 174] on div "As zero-duration events shown as diamonds on the timeline." at bounding box center [303, 170] width 277 height 18
click at [165, 159] on input "c. As zero-duration events shown as diamonds on the timeline." at bounding box center [165, 157] width 0 height 6
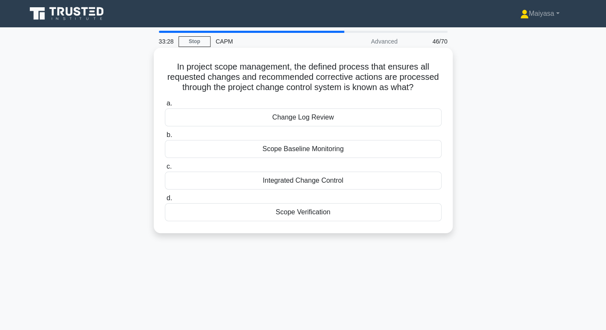
click at [351, 209] on div "Scope Verification" at bounding box center [303, 212] width 277 height 18
click at [165, 201] on input "d. Scope Verification" at bounding box center [165, 199] width 0 height 6
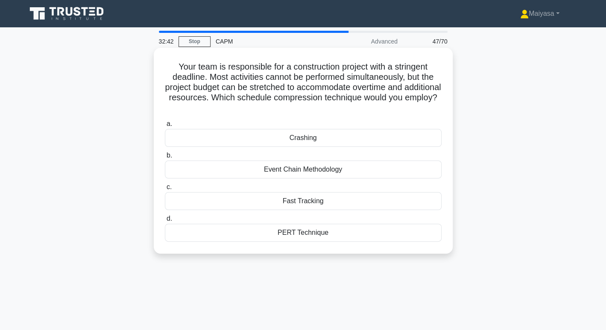
drag, startPoint x: 175, startPoint y: 66, endPoint x: 442, endPoint y: 234, distance: 315.3
click at [442, 234] on div "Your team is responsible for a construction project with a stringent deadline. …" at bounding box center [303, 150] width 292 height 199
click at [264, 141] on div "Crashing" at bounding box center [303, 138] width 277 height 18
click at [165, 127] on input "a. Crashing" at bounding box center [165, 124] width 0 height 6
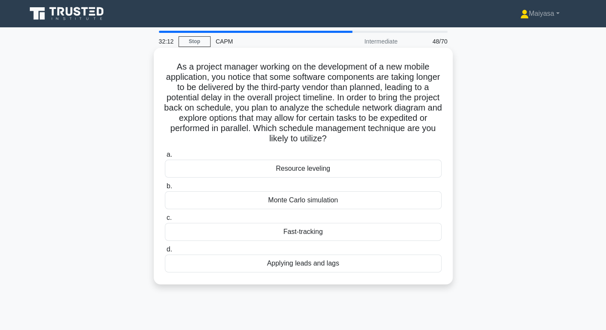
click at [243, 178] on div "Resource leveling" at bounding box center [303, 169] width 277 height 18
click at [165, 158] on input "a. Resource leveling" at bounding box center [165, 155] width 0 height 6
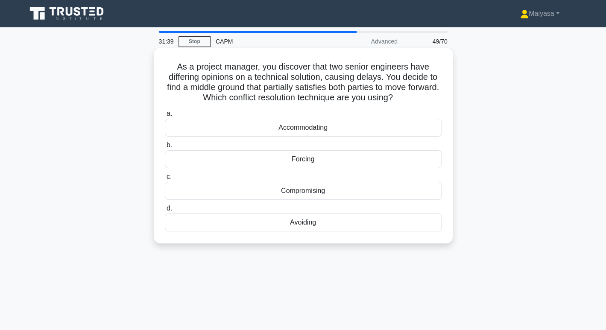
drag, startPoint x: 170, startPoint y: 65, endPoint x: 331, endPoint y: 218, distance: 221.8
click at [331, 218] on div "As a project manager, you discover that two senior engineers have differing opi…" at bounding box center [303, 145] width 292 height 189
click at [318, 190] on div "Compromising" at bounding box center [303, 191] width 277 height 18
click at [165, 180] on input "c. Compromising" at bounding box center [165, 177] width 0 height 6
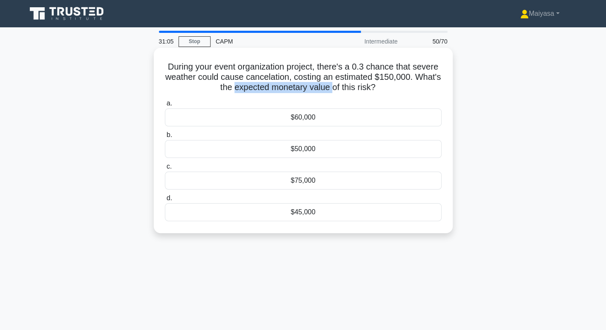
drag, startPoint x: 232, startPoint y: 90, endPoint x: 332, endPoint y: 88, distance: 99.5
click at [332, 88] on h5 "During your event organization project, there's a 0.3 chance that severe weathe…" at bounding box center [303, 78] width 279 height 32
click at [284, 215] on div "$45,000" at bounding box center [303, 212] width 277 height 18
click at [165, 201] on input "d. $45,000" at bounding box center [165, 199] width 0 height 6
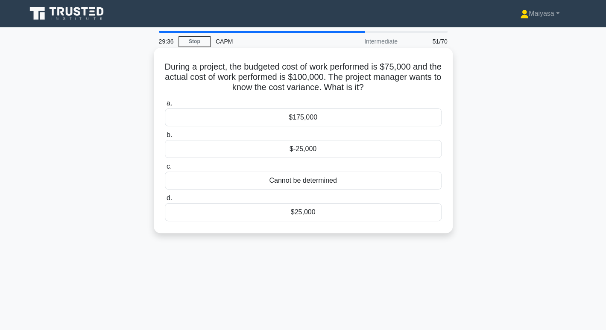
click at [312, 153] on div "$-25,000" at bounding box center [303, 149] width 277 height 18
click at [165, 138] on input "b. $-25,000" at bounding box center [165, 135] width 0 height 6
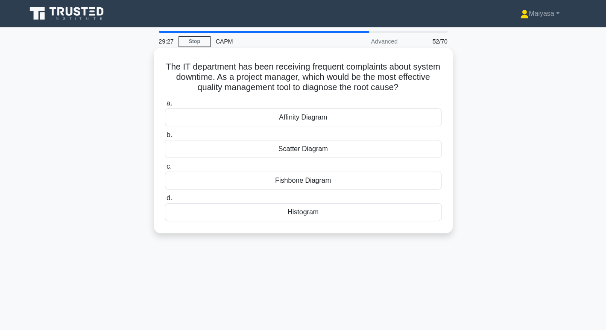
click at [316, 172] on div "Fishbone Diagram" at bounding box center [303, 181] width 277 height 18
click at [165, 170] on input "c. Fishbone Diagram" at bounding box center [165, 167] width 0 height 6
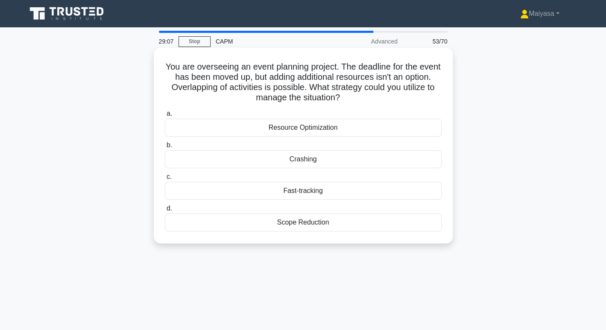
click at [316, 193] on div "Fast-tracking" at bounding box center [303, 191] width 277 height 18
click at [165, 180] on input "c. Fast-tracking" at bounding box center [165, 177] width 0 height 6
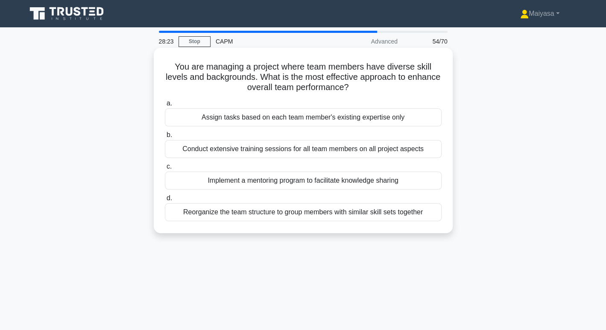
click at [311, 182] on div "Implement a mentoring program to facilitate knowledge sharing" at bounding box center [303, 181] width 277 height 18
click at [165, 170] on input "c. Implement a mentoring program to facilitate knowledge sharing" at bounding box center [165, 167] width 0 height 6
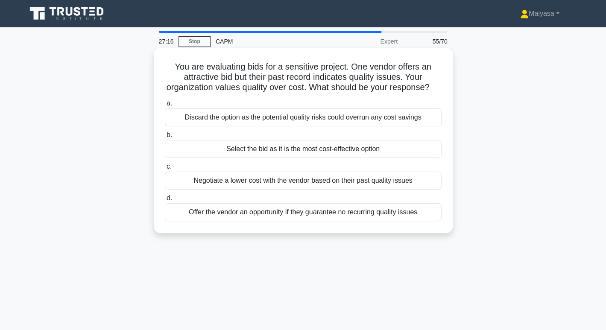
click at [172, 65] on h5 "You are evaluating bids for a sensitive project. One vendor offers an attractiv…" at bounding box center [303, 78] width 279 height 32
click at [173, 66] on h5 "You are evaluating bids for a sensitive project. One vendor offers an attractiv…" at bounding box center [303, 78] width 279 height 32
click at [177, 67] on h5 "You are evaluating bids for a sensitive project. One vendor offers an attractiv…" at bounding box center [303, 78] width 279 height 32
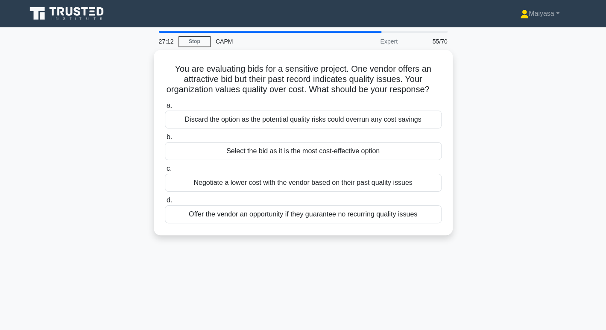
drag, startPoint x: 177, startPoint y: 67, endPoint x: 466, endPoint y: 235, distance: 335.2
click at [466, 235] on div "You are evaluating bids for a sensitive project. One vendor offers an attractiv…" at bounding box center [303, 148] width 564 height 196
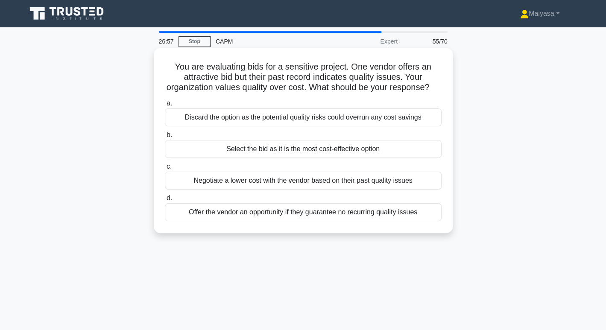
click at [235, 126] on div "Discard the option as the potential quality risks could overrun any cost savings" at bounding box center [303, 118] width 277 height 18
click at [165, 106] on input "a. Discard the option as the potential quality risks could overrun any cost sav…" at bounding box center [165, 104] width 0 height 6
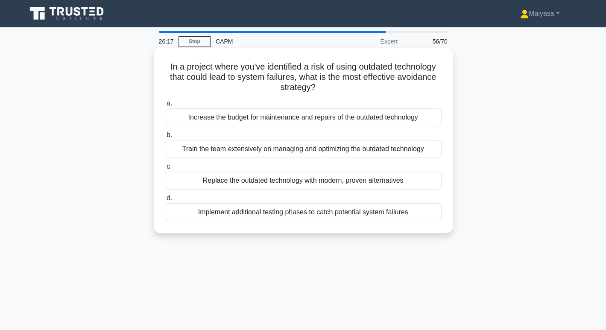
click at [318, 190] on div "a. Increase the budget for maintenance and repairs of the outdated technology b…" at bounding box center [303, 160] width 287 height 126
click at [318, 184] on div "Replace the outdated technology with modern, proven alternatives" at bounding box center [303, 181] width 277 height 18
click at [165, 170] on input "c. Replace the outdated technology with modern, proven alternatives" at bounding box center [165, 167] width 0 height 6
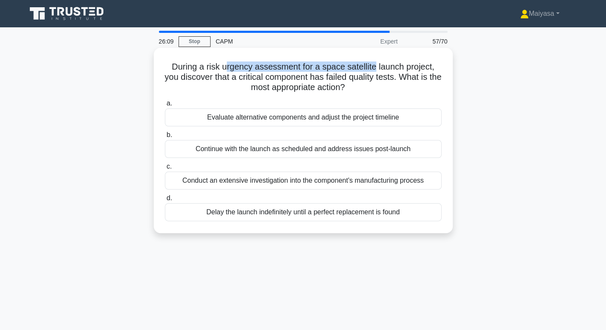
drag, startPoint x: 225, startPoint y: 65, endPoint x: 376, endPoint y: 66, distance: 150.8
click at [376, 66] on h5 "During a risk urgency assessment for a space satellite launch project, you disc…" at bounding box center [303, 78] width 279 height 32
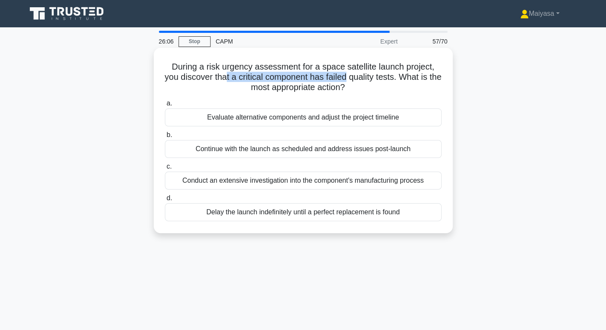
drag, startPoint x: 229, startPoint y: 78, endPoint x: 355, endPoint y: 75, distance: 126.1
click at [355, 75] on h5 "During a risk urgency assessment for a space satellite launch project, you disc…" at bounding box center [303, 78] width 279 height 32
click at [361, 118] on div "Evaluate alternative components and adjust the project timeline" at bounding box center [303, 118] width 277 height 18
click at [165, 106] on input "a. Evaluate alternative components and adjust the project timeline" at bounding box center [165, 104] width 0 height 6
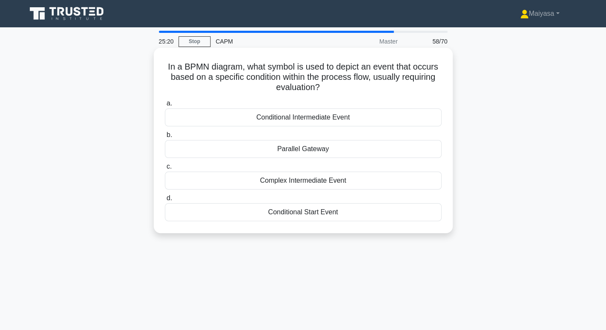
click at [386, 67] on h5 "In a BPMN diagram, what symbol is used to depict an event that occurs based on …" at bounding box center [303, 78] width 279 height 32
click at [352, 116] on div "Conditional Intermediate Event" at bounding box center [303, 118] width 277 height 18
click at [165, 106] on input "a. Conditional Intermediate Event" at bounding box center [165, 104] width 0 height 6
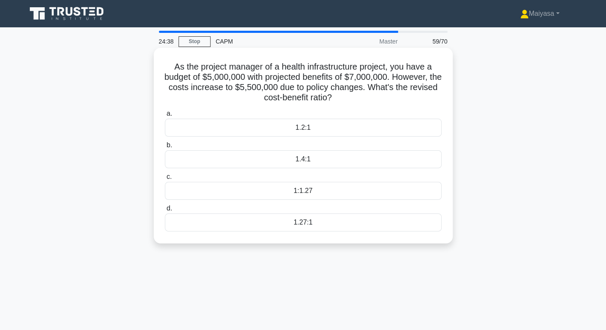
drag, startPoint x: 279, startPoint y: 100, endPoint x: 353, endPoint y: 97, distance: 73.9
click at [353, 97] on h5 "As the project manager of a health infrastructure project, you have a budget of…" at bounding box center [303, 83] width 279 height 42
click at [282, 117] on label "a. 1.2:1" at bounding box center [303, 123] width 277 height 28
click at [165, 117] on input "a. 1.2:1" at bounding box center [165, 114] width 0 height 6
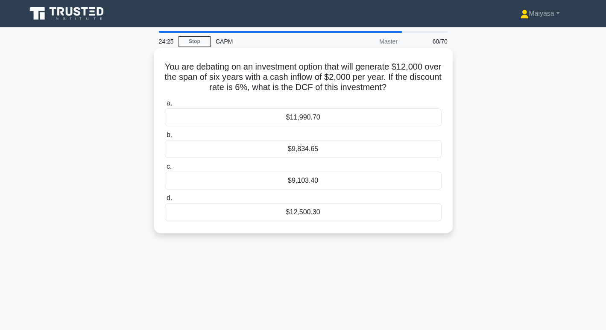
click at [320, 88] on h5 "You are debating on an investment option that will generate $12,000 over the sp…" at bounding box center [303, 78] width 279 height 32
click at [313, 214] on div "$12,500.30" at bounding box center [303, 212] width 277 height 18
click at [165, 201] on input "d. $12,500.30" at bounding box center [165, 199] width 0 height 6
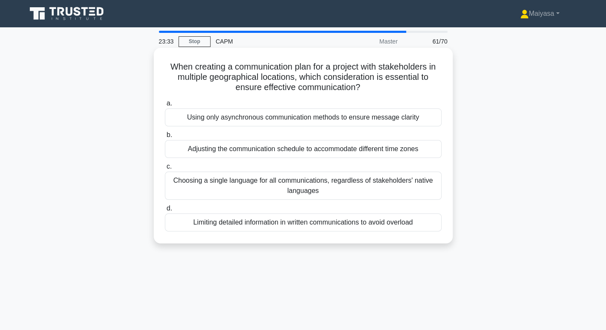
click at [280, 126] on div "Using only asynchronous communication methods to ensure message clarity" at bounding box center [303, 118] width 277 height 18
click at [165, 106] on input "a. Using only asynchronous communication methods to ensure message clarity" at bounding box center [165, 104] width 0 height 6
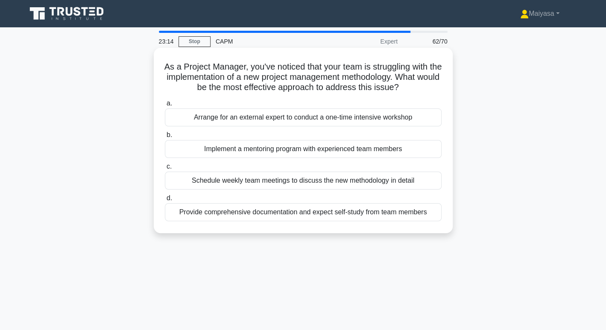
click at [274, 175] on div "Schedule weekly team meetings to discuss the new methodology in detail" at bounding box center [303, 181] width 277 height 18
click at [165, 170] on input "c. Schedule weekly team meetings to discuss the new methodology in detail" at bounding box center [165, 167] width 0 height 6
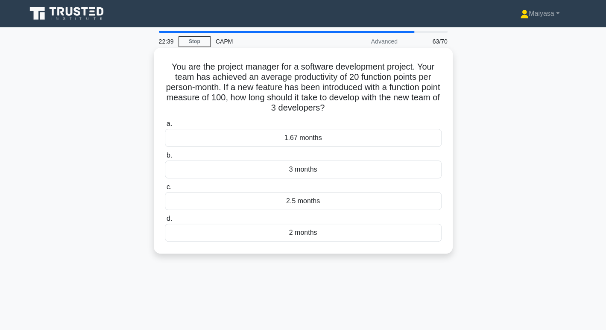
click at [286, 99] on h5 "You are the project manager for a software development project. Your team has a…" at bounding box center [303, 88] width 279 height 52
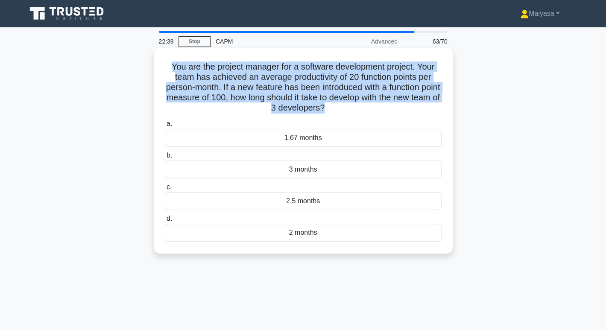
click at [286, 99] on h5 "You are the project manager for a software development project. Your team has a…" at bounding box center [303, 88] width 279 height 52
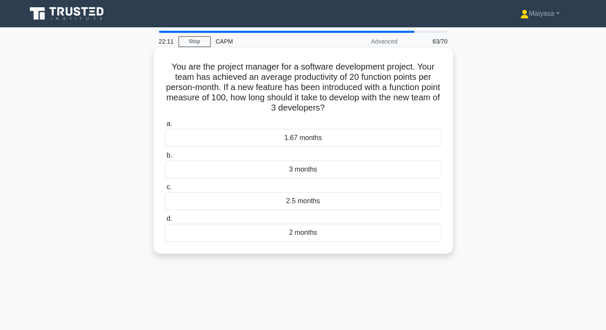
click at [291, 134] on div "1.67 months" at bounding box center [303, 138] width 277 height 18
click at [165, 127] on input "a. 1.67 months" at bounding box center [165, 124] width 0 height 6
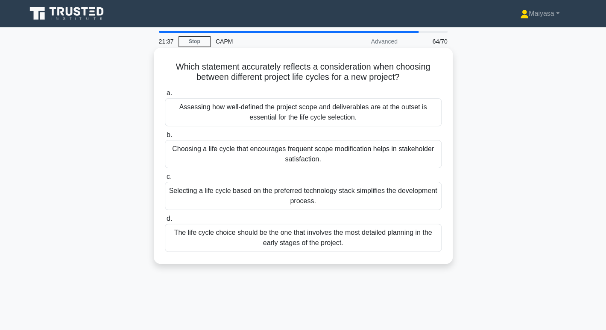
click at [287, 106] on div "Assessing how well-defined the project scope and deliverables are at the outset…" at bounding box center [303, 112] width 277 height 28
click at [165, 96] on input "a. Assessing how well-defined the project scope and deliverables are at the out…" at bounding box center [165, 94] width 0 height 6
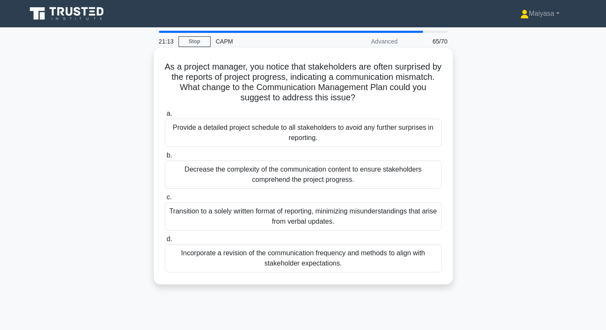
click at [248, 258] on div "Incorporate a revision of the communication frequency and methods to align with…" at bounding box center [303, 258] width 277 height 28
click at [165, 242] on input "d. Incorporate a revision of the communication frequency and methods to align w…" at bounding box center [165, 240] width 0 height 6
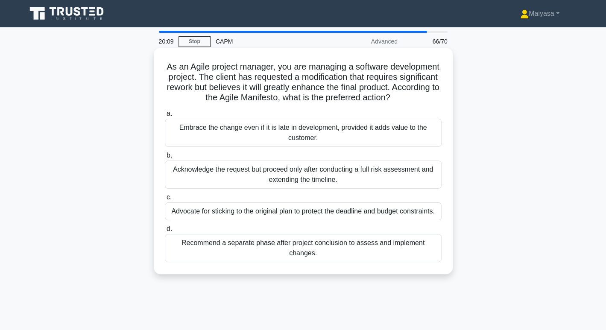
click at [326, 189] on div "Acknowledge the request but proceed only after conducting a full risk assessmen…" at bounding box center [303, 175] width 277 height 28
click at [165, 158] on input "b. Acknowledge the request but proceed only after conducting a full risk assess…" at bounding box center [165, 156] width 0 height 6
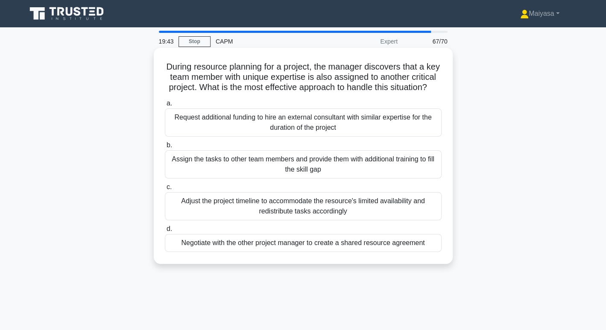
click at [315, 218] on div "Adjust the project timeline to accommodate the resource's limited availability …" at bounding box center [303, 206] width 277 height 28
click at [165, 190] on input "c. Adjust the project timeline to accommodate the resource's limited availabili…" at bounding box center [165, 188] width 0 height 6
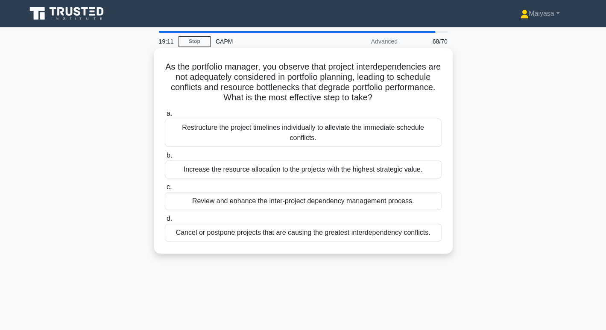
click at [388, 241] on div "Cancel or postpone projects that are causing the greatest interdependency confl…" at bounding box center [303, 233] width 277 height 18
click at [165, 222] on input "d. Cancel or postpone projects that are causing the greatest interdependency co…" at bounding box center [165, 219] width 0 height 6
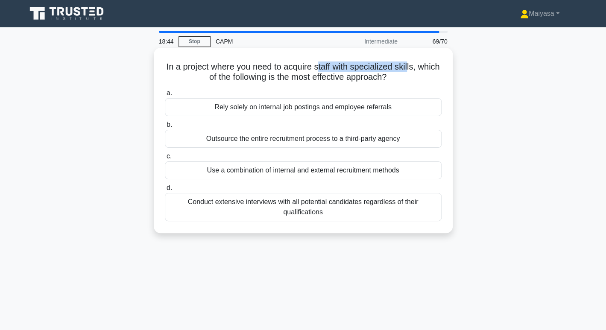
drag, startPoint x: 332, startPoint y: 70, endPoint x: 422, endPoint y: 72, distance: 90.6
click at [422, 72] on h5 "In a project where you need to acquire staff with specialized skills, which of …" at bounding box center [303, 72] width 279 height 21
click at [270, 142] on div "Outsource the entire recruitment process to a third-party agency" at bounding box center [303, 139] width 277 height 18
click at [165, 128] on input "b. Outsource the entire recruitment process to a third-party agency" at bounding box center [165, 125] width 0 height 6
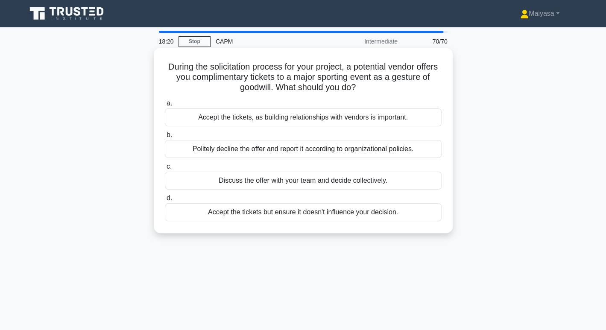
click at [289, 184] on div "Discuss the offer with your team and decide collectively." at bounding box center [303, 181] width 277 height 18
click at [165, 170] on input "c. Discuss the offer with your team and decide collectively." at bounding box center [165, 167] width 0 height 6
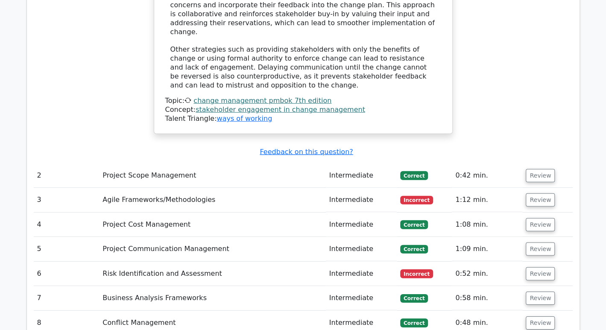
scroll to position [1260, 0]
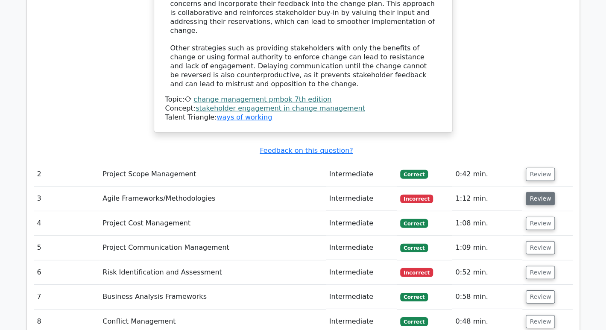
click at [542, 192] on button "Review" at bounding box center [540, 198] width 29 height 13
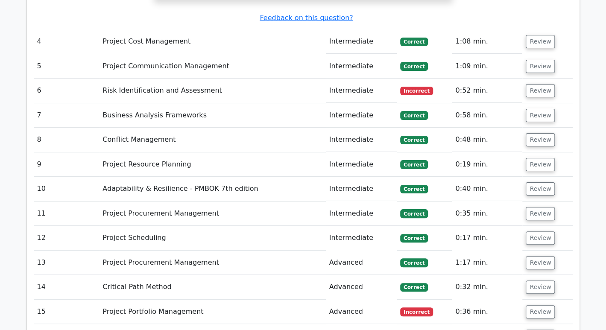
scroll to position [1772, 0]
click at [530, 84] on button "Review" at bounding box center [540, 90] width 29 height 13
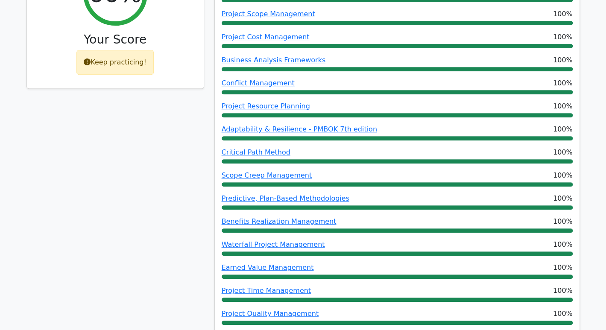
scroll to position [0, 0]
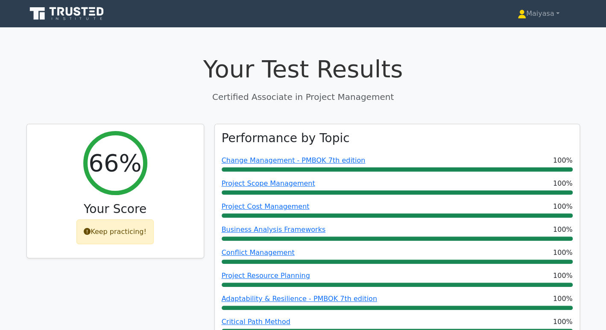
click at [59, 13] on icon at bounding box center [67, 14] width 82 height 16
